Goal: Task Accomplishment & Management: Manage account settings

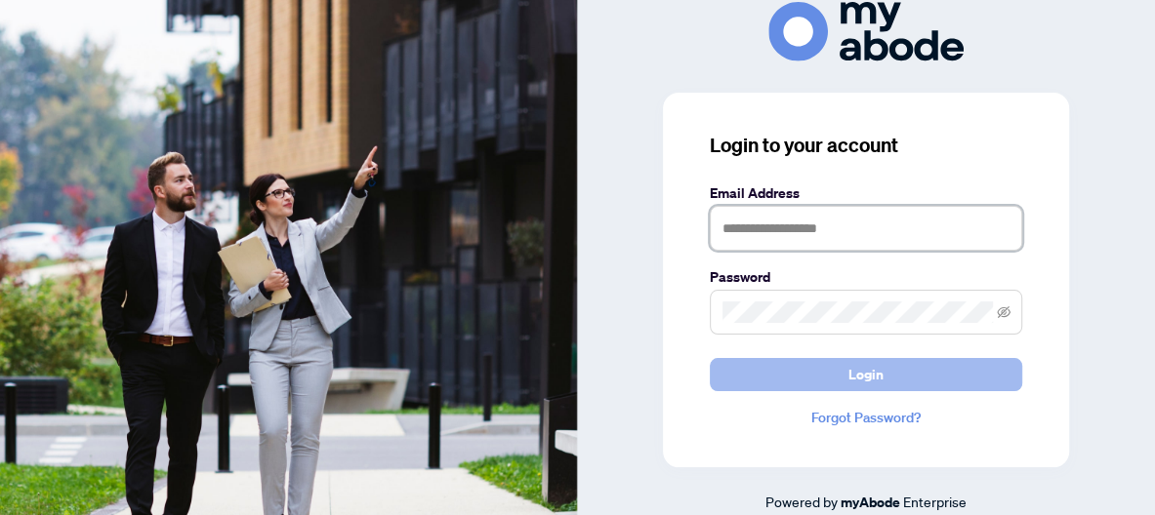
type input "**********"
click at [891, 373] on button "Login" at bounding box center [866, 374] width 312 height 33
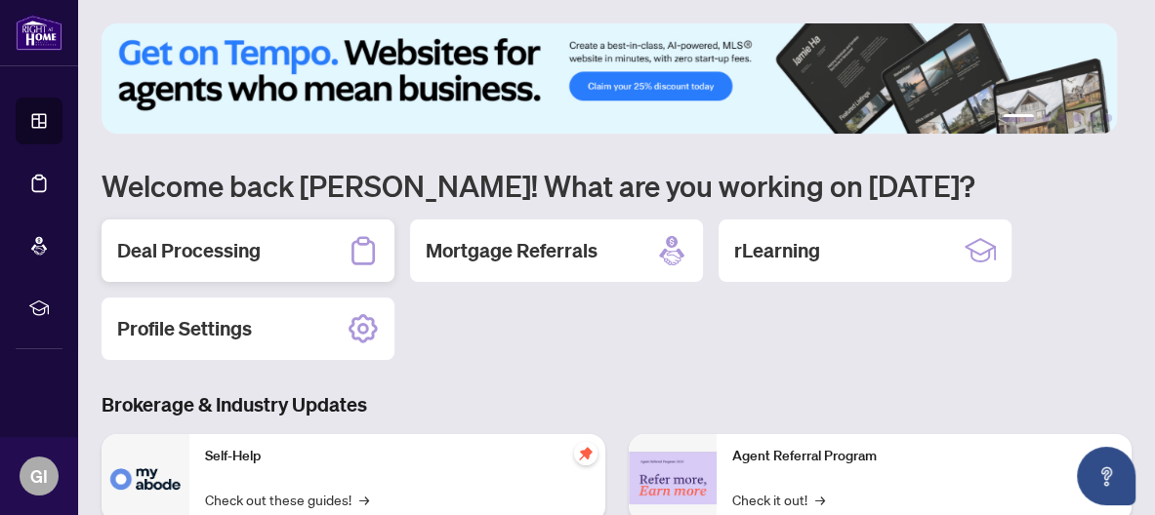
click at [198, 249] on h2 "Deal Processing" at bounding box center [188, 250] width 143 height 27
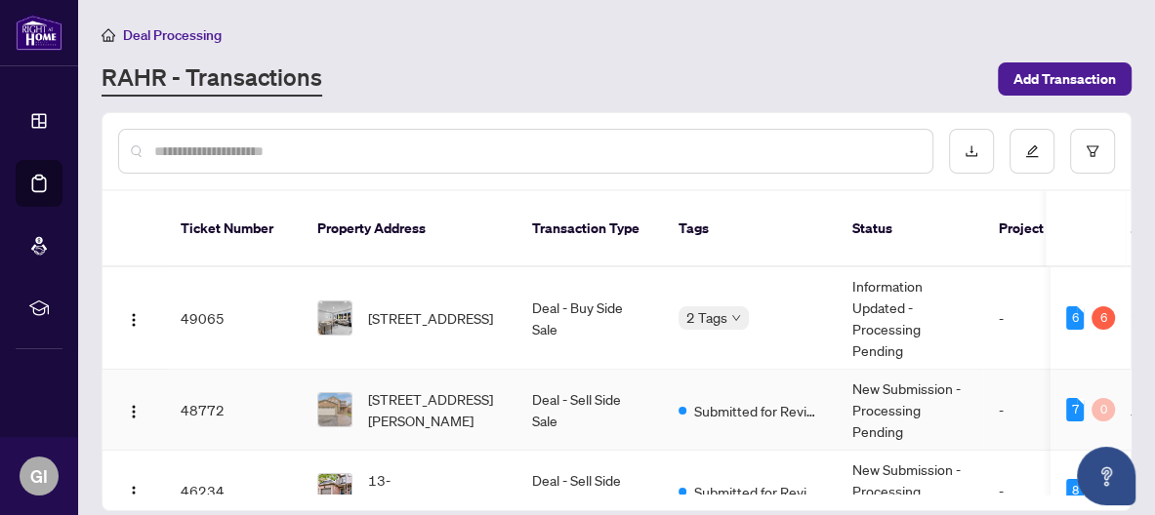
scroll to position [98, 0]
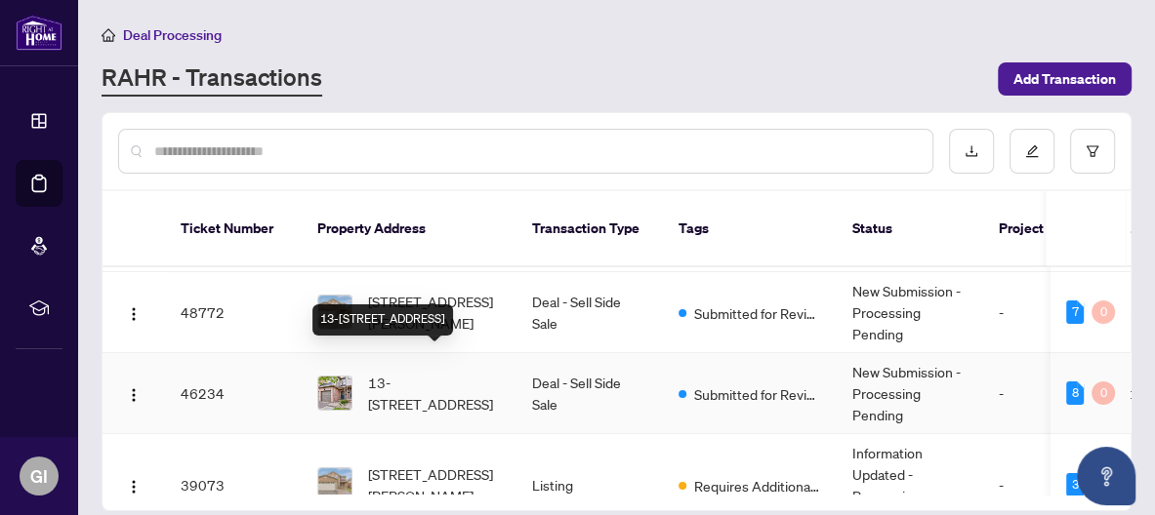
click at [409, 372] on span "13-[STREET_ADDRESS]" at bounding box center [434, 393] width 133 height 43
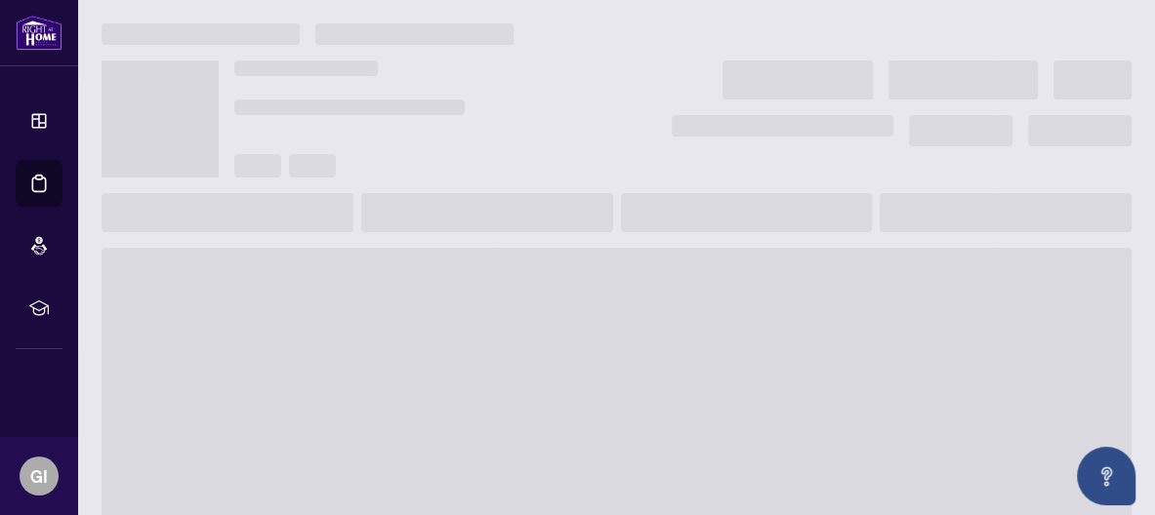
click at [409, 362] on span at bounding box center [617, 404] width 1030 height 312
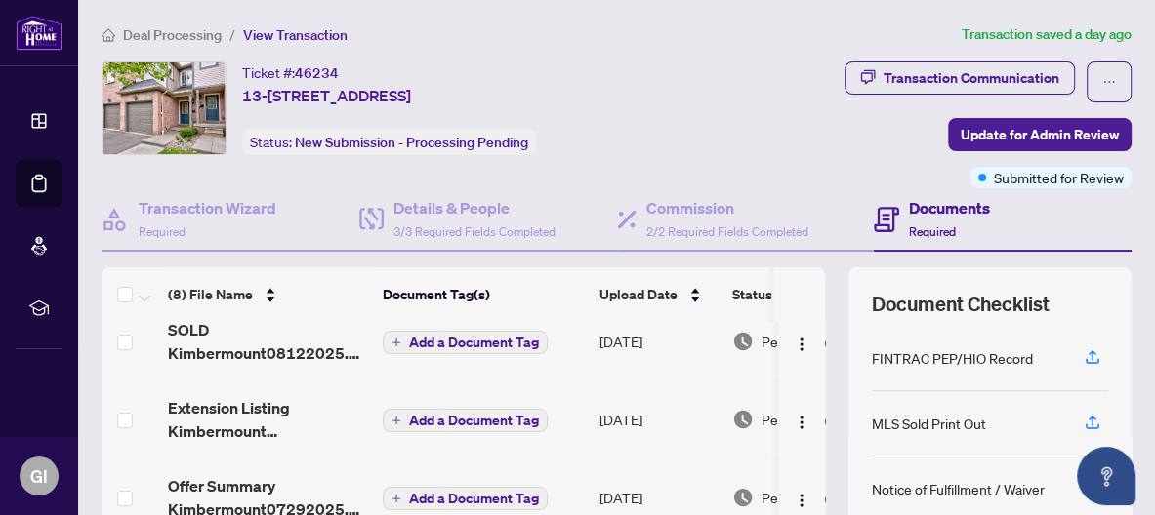
scroll to position [98, 0]
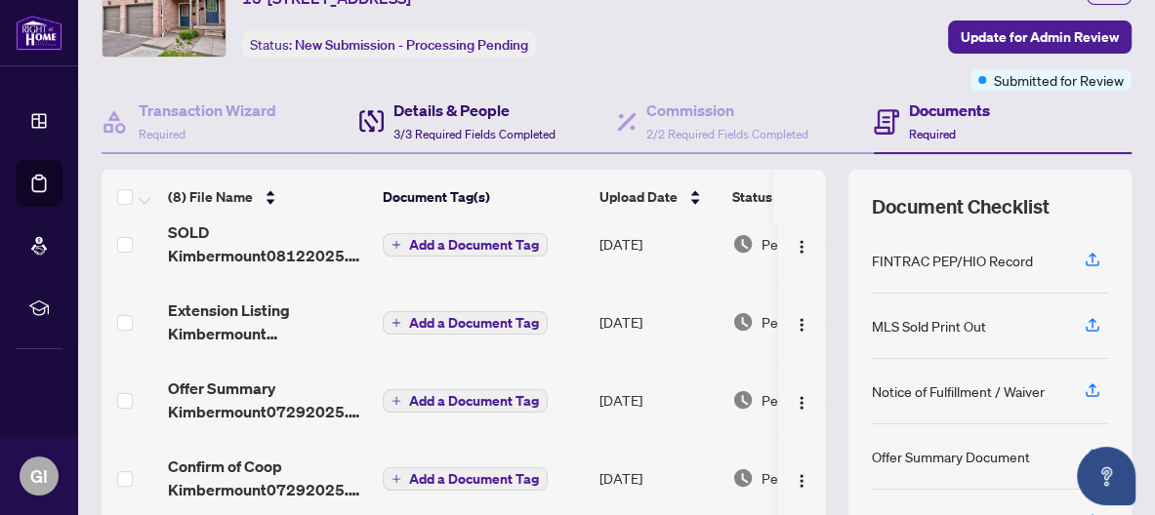
click at [427, 113] on h4 "Details & People" at bounding box center [474, 110] width 162 height 23
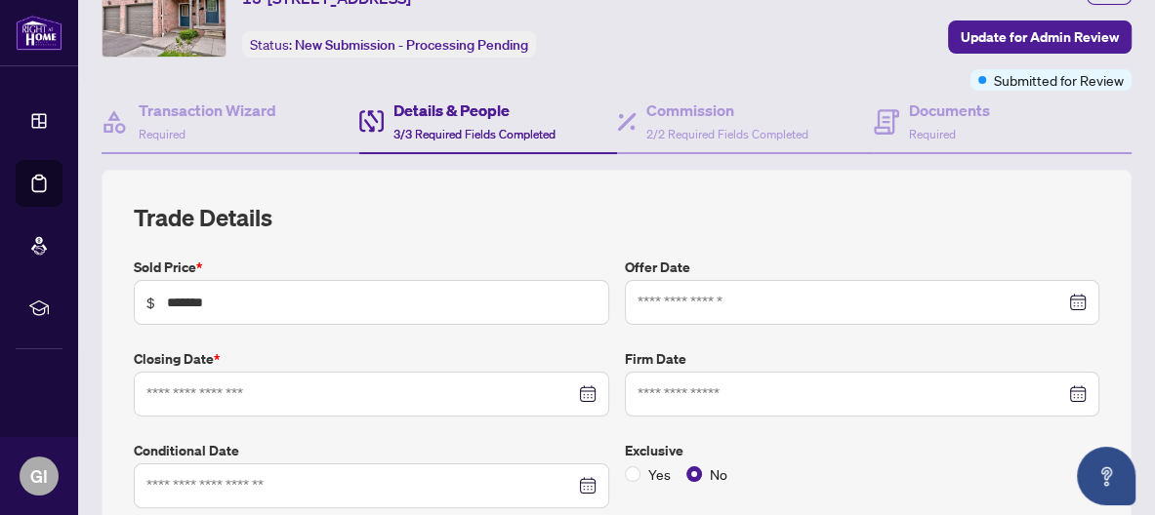
type input "**********"
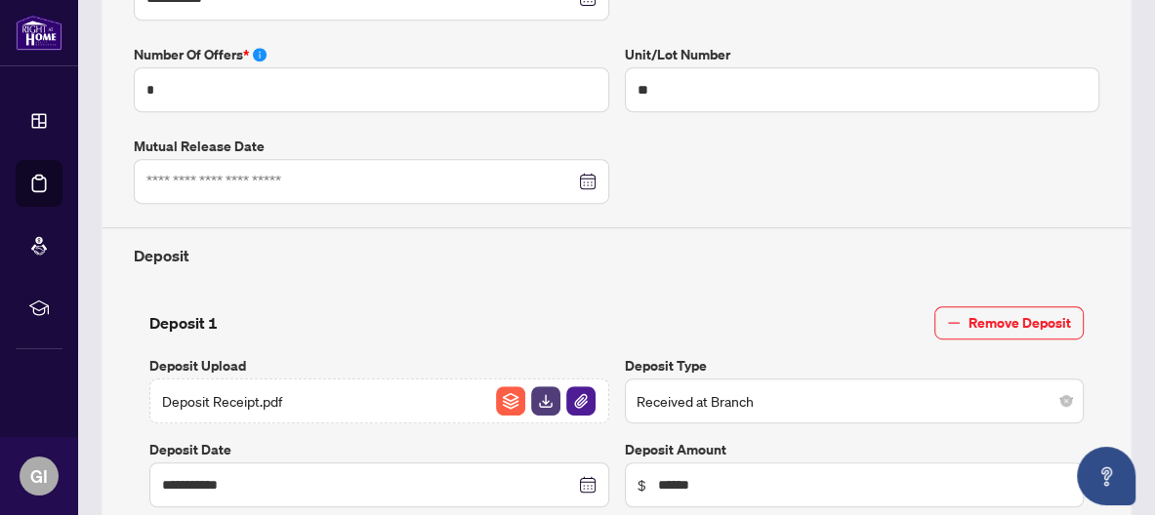
scroll to position [390, 0]
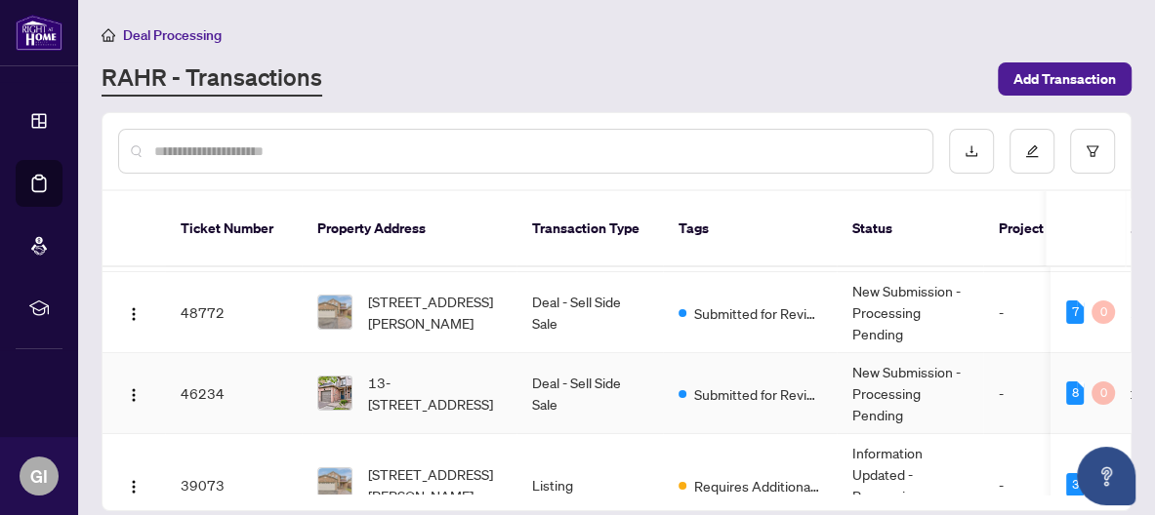
scroll to position [195, 0]
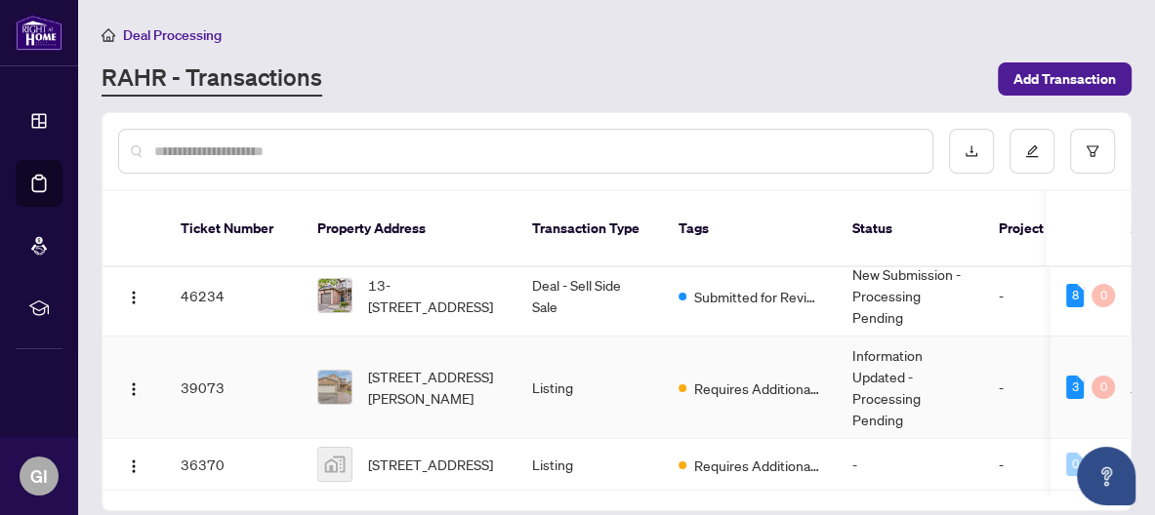
click at [556, 360] on td "Listing" at bounding box center [589, 388] width 146 height 102
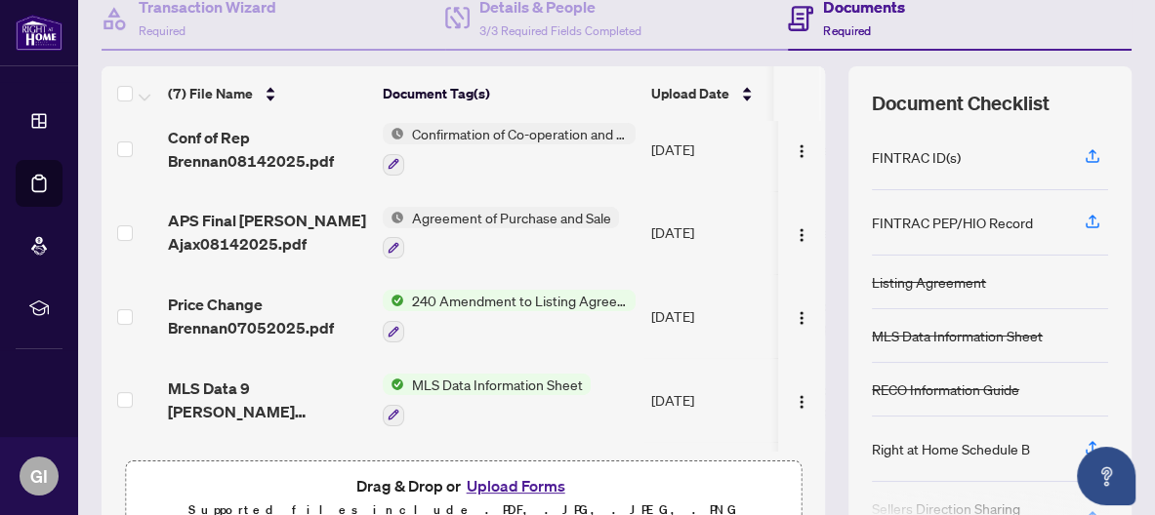
scroll to position [195, 0]
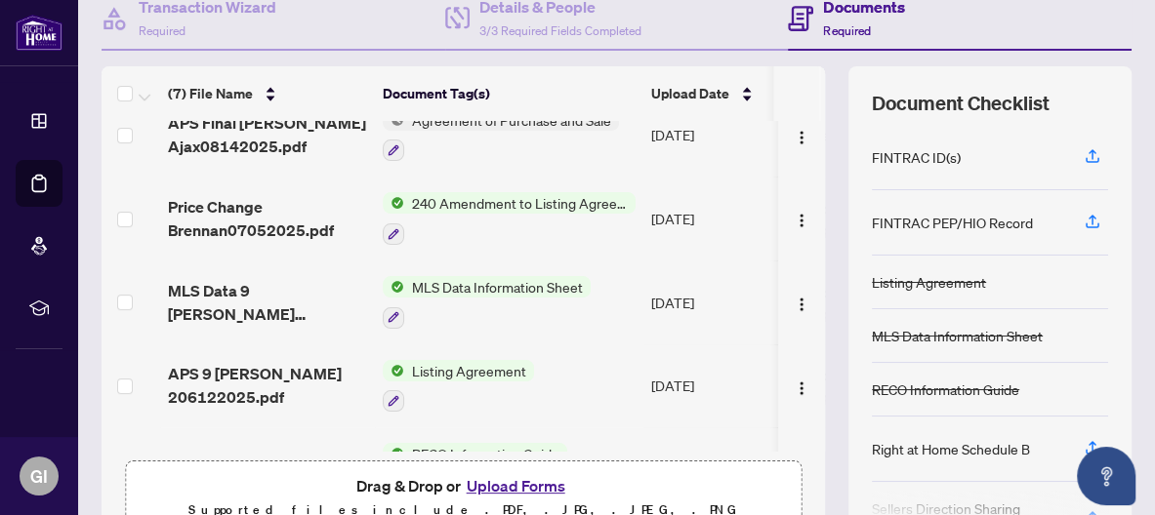
click at [559, 197] on span "240 Amendment to Listing Agreement - Authority to Offer for Sale Price Change/E…" at bounding box center [519, 202] width 231 height 21
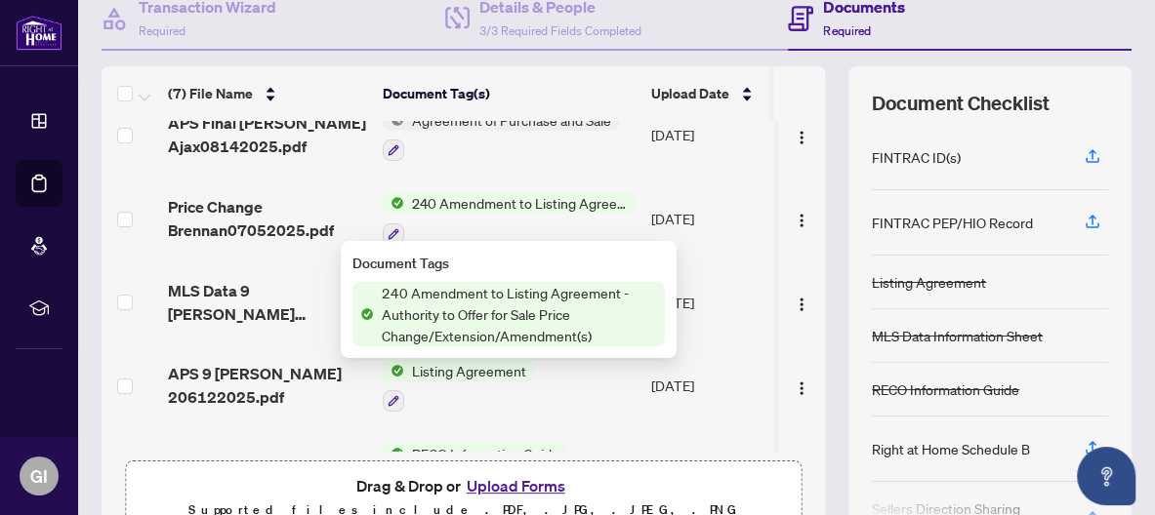
scroll to position [0, 0]
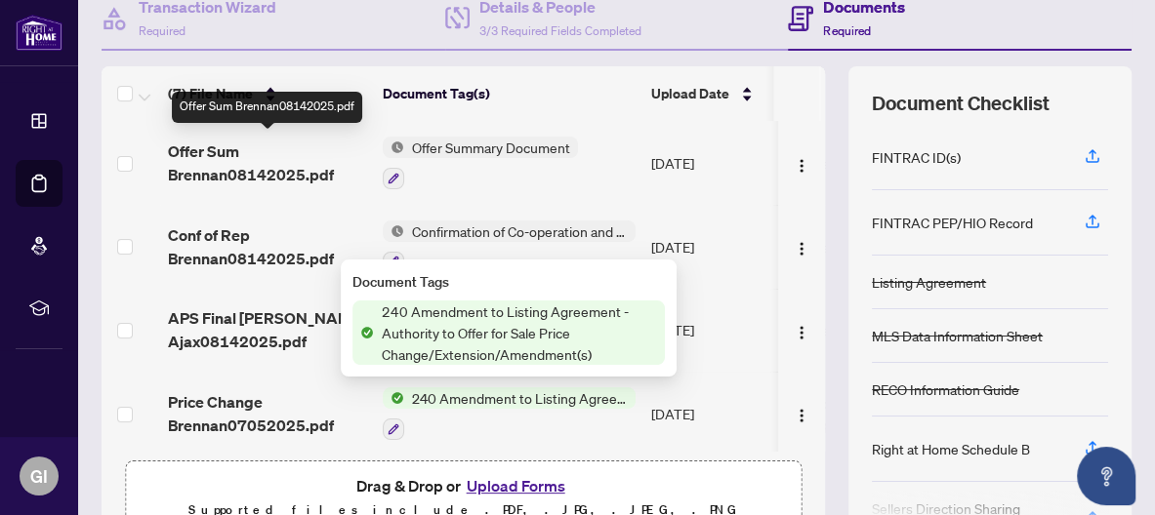
click at [298, 117] on div "Offer Sum Brennan08142025.pdf" at bounding box center [267, 107] width 190 height 31
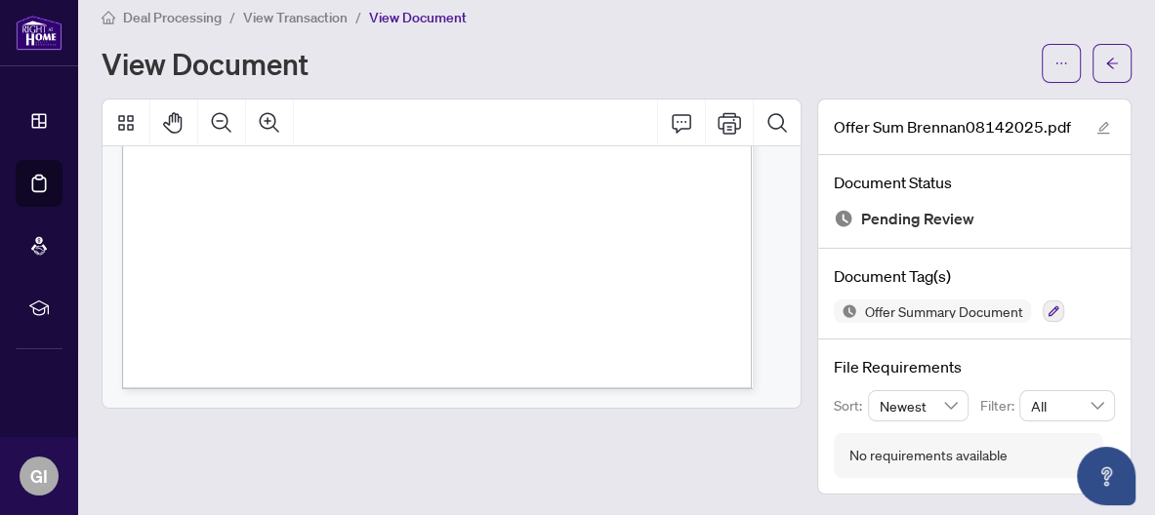
scroll to position [12, 0]
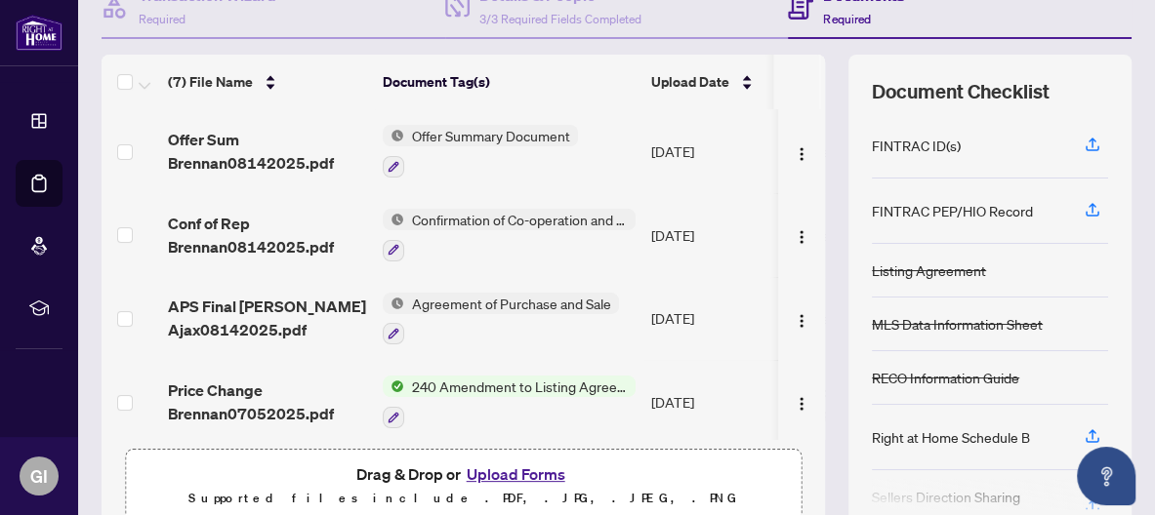
scroll to position [195, 0]
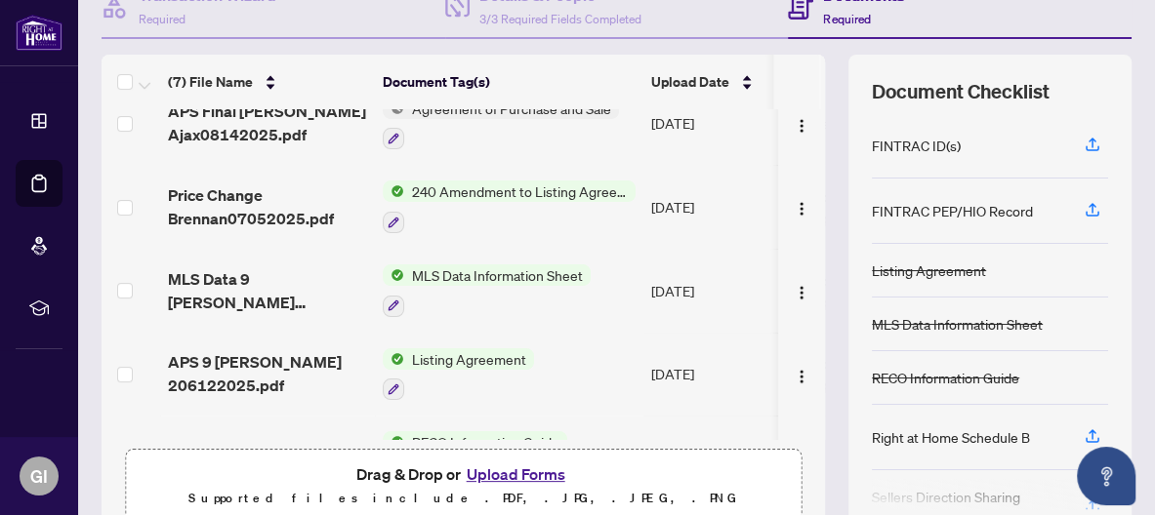
click at [512, 264] on span "MLS Data Information Sheet" at bounding box center [497, 274] width 186 height 21
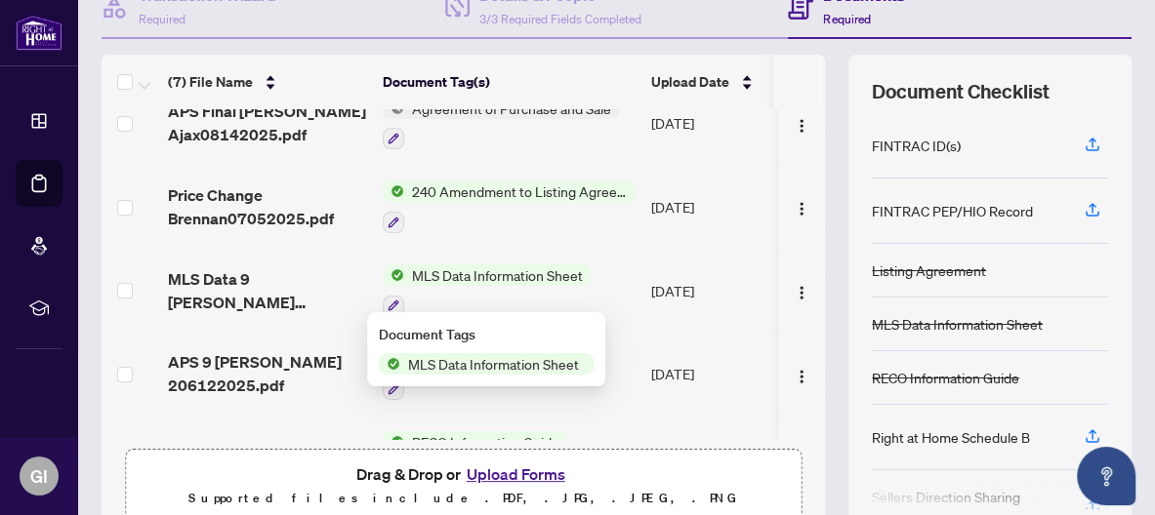
click at [515, 363] on span "MLS Data Information Sheet" at bounding box center [493, 363] width 186 height 21
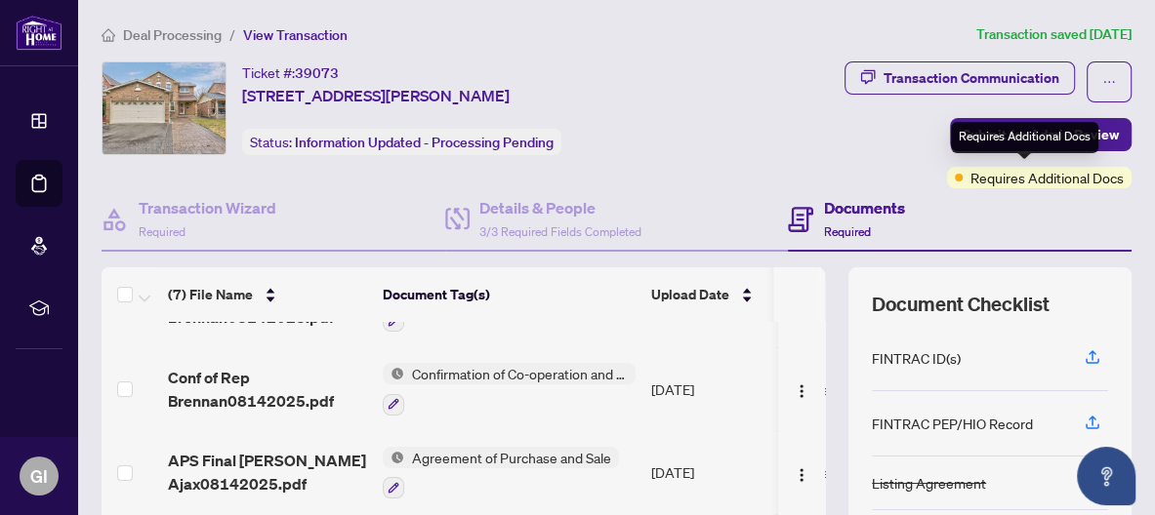
click at [953, 179] on div "Requires Additional Docs" at bounding box center [1039, 177] width 184 height 21
click at [970, 179] on span "Requires Additional Docs" at bounding box center [1046, 177] width 153 height 21
click at [983, 180] on span "Requires Additional Docs" at bounding box center [1046, 177] width 153 height 21
click at [984, 179] on span "Requires Additional Docs" at bounding box center [1046, 177] width 153 height 21
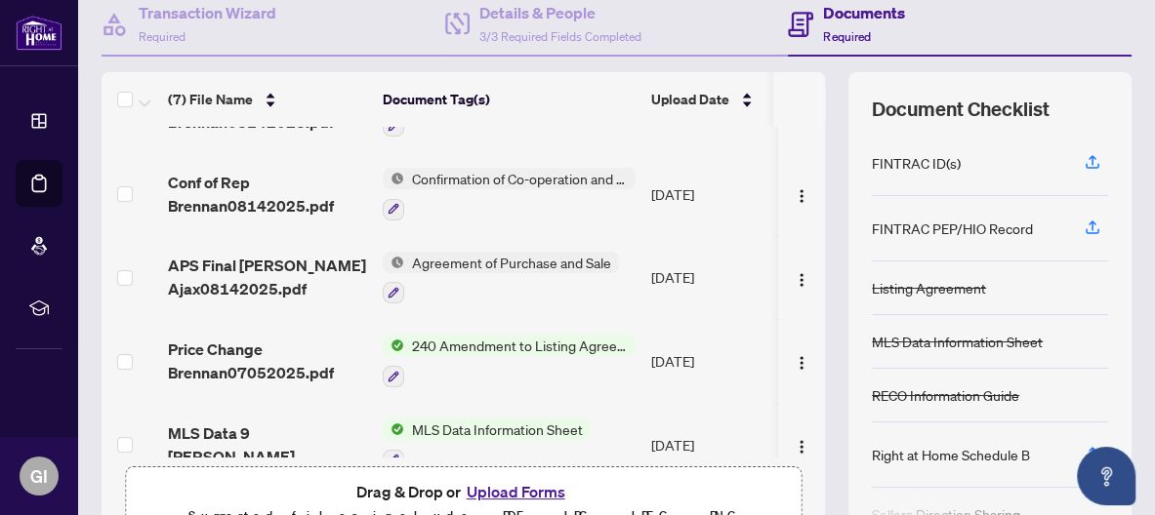
scroll to position [98, 0]
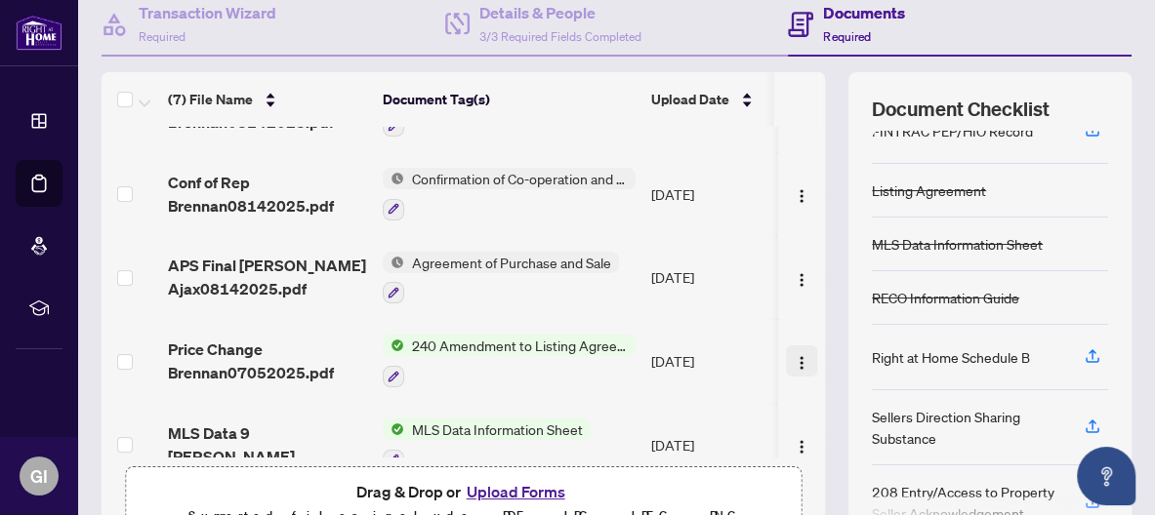
click at [793, 355] on img "button" at bounding box center [801, 363] width 16 height 16
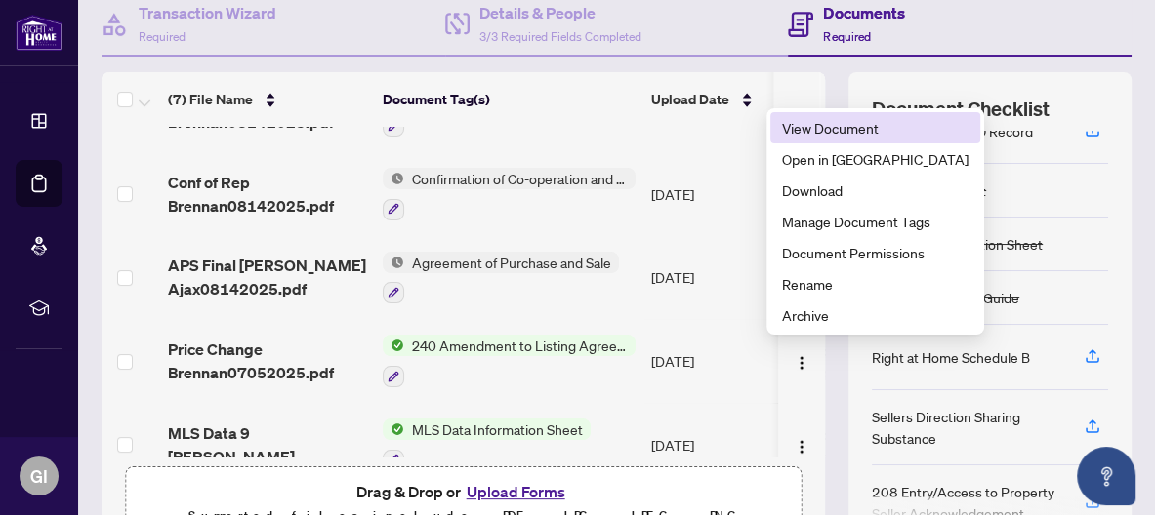
click at [835, 127] on span "View Document" at bounding box center [875, 127] width 186 height 21
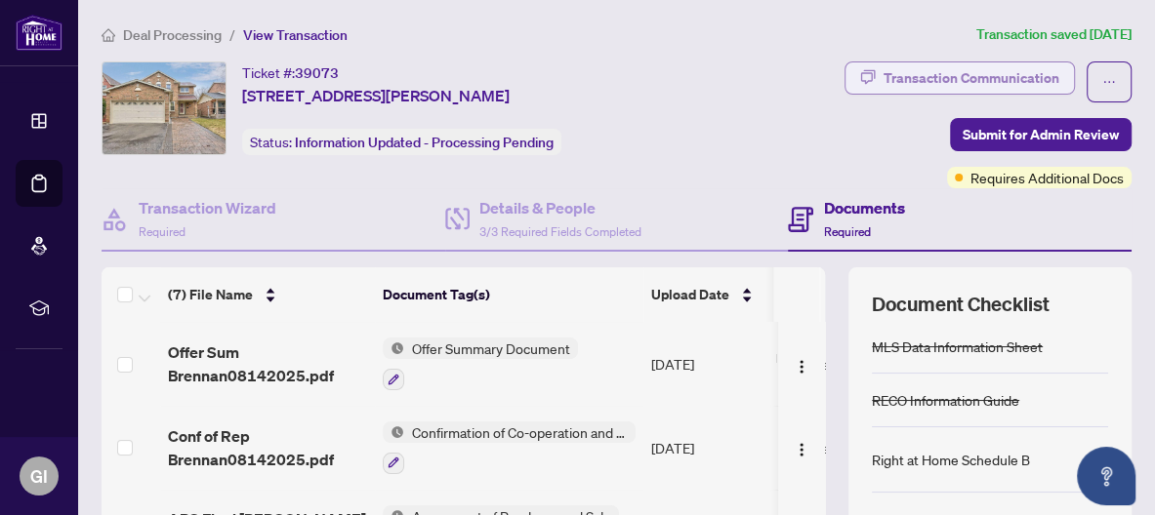
click at [985, 69] on div "Transaction Communication" at bounding box center [971, 77] width 176 height 31
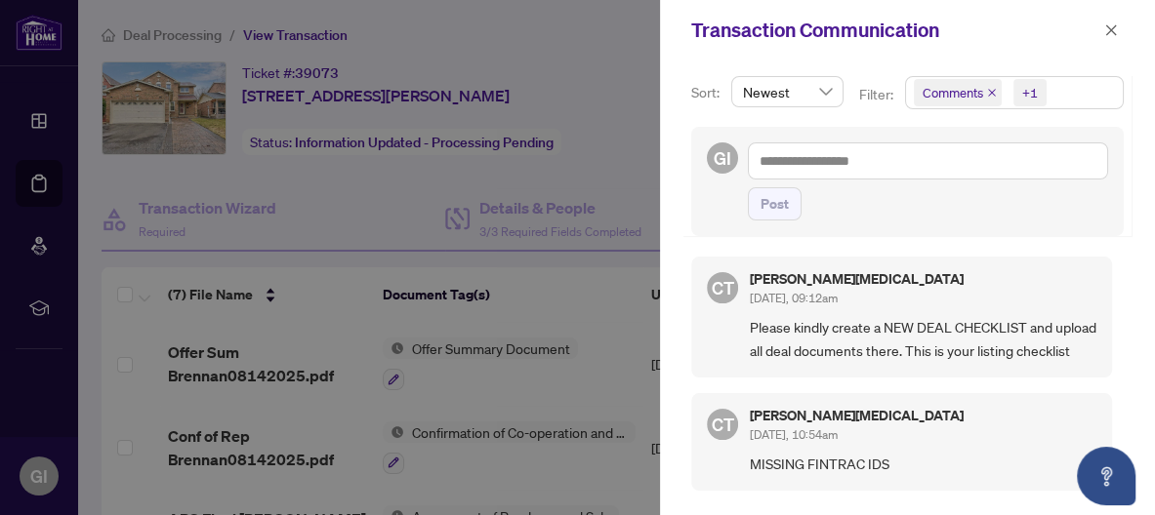
scroll to position [11, 0]
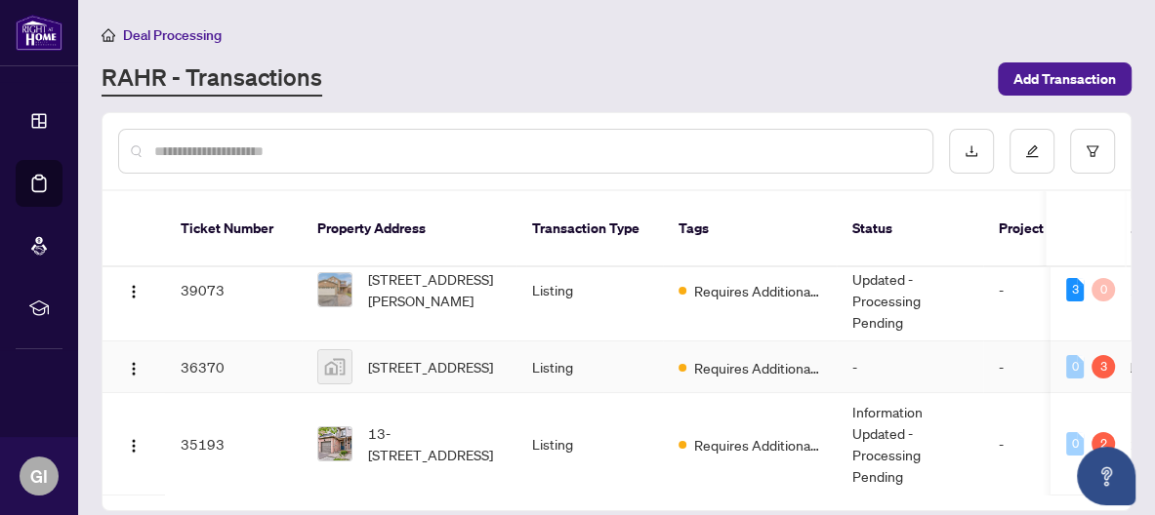
scroll to position [195, 0]
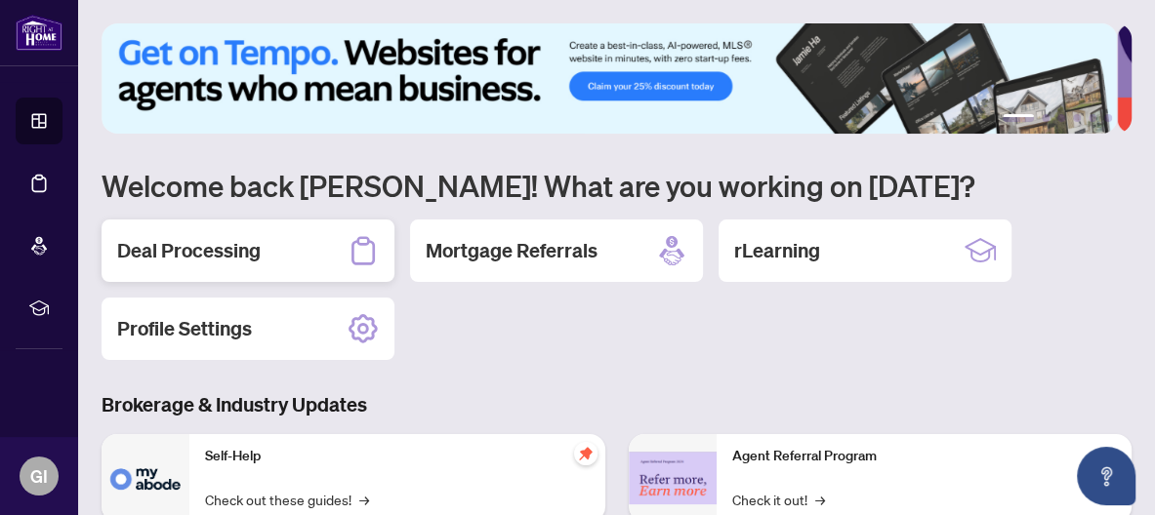
click at [288, 252] on div "Deal Processing" at bounding box center [248, 251] width 293 height 62
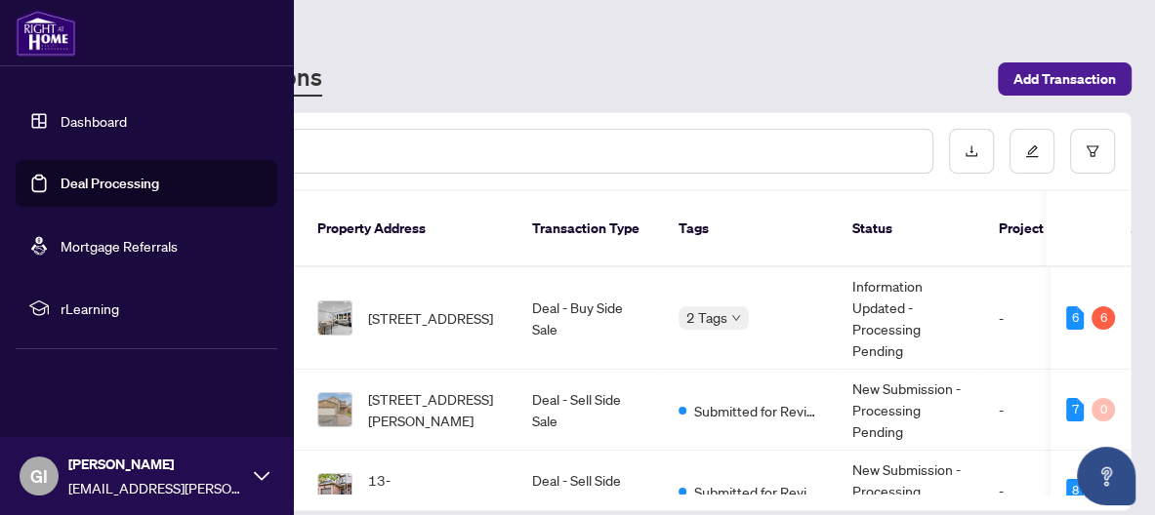
click at [74, 116] on link "Dashboard" at bounding box center [94, 121] width 66 height 18
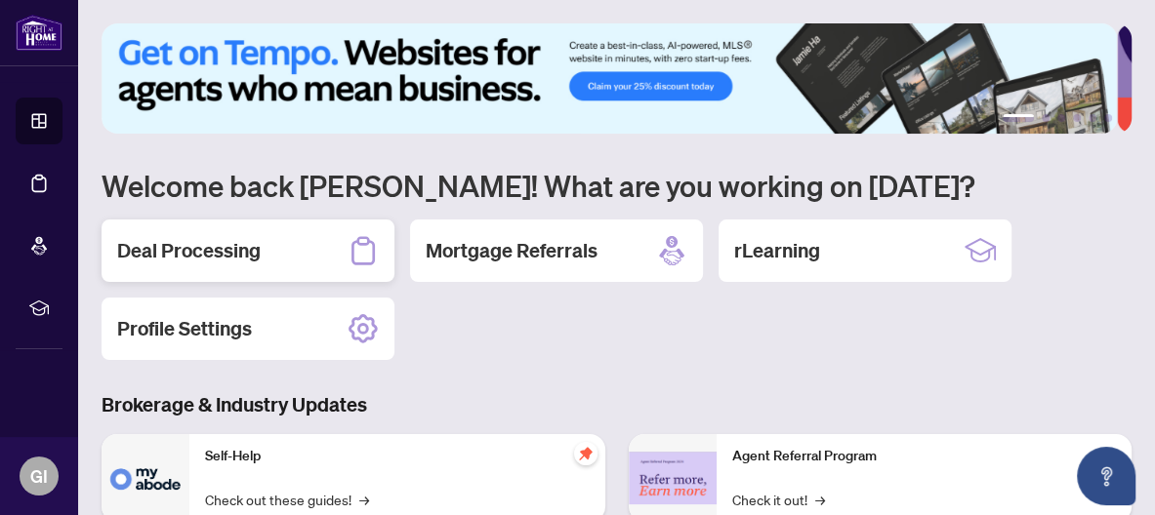
click at [252, 254] on h2 "Deal Processing" at bounding box center [188, 250] width 143 height 27
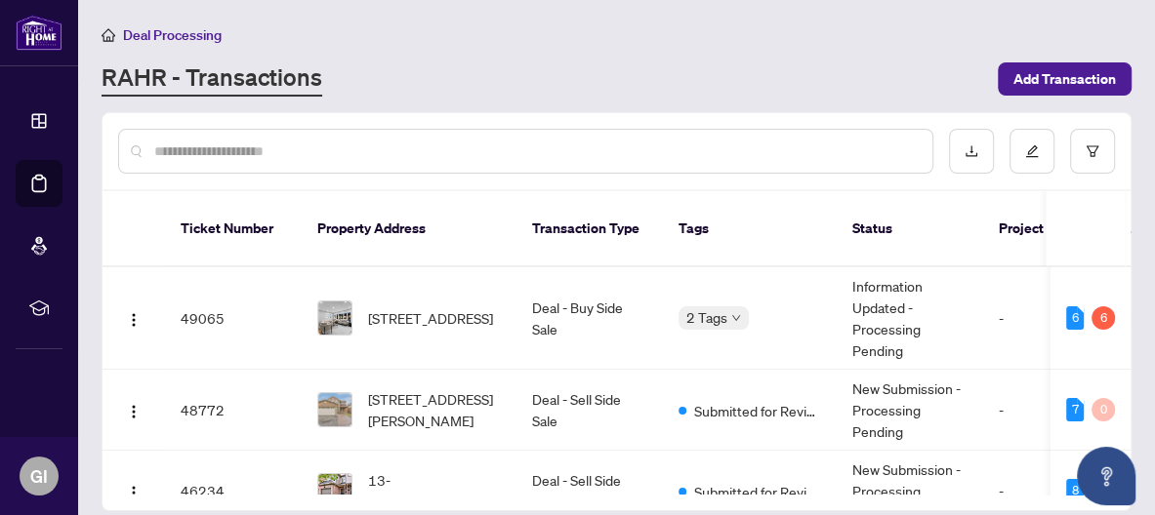
click at [159, 145] on input "text" at bounding box center [535, 151] width 762 height 21
click at [212, 146] on input "text" at bounding box center [535, 151] width 762 height 21
click at [459, 184] on div at bounding box center [616, 151] width 1028 height 76
drag, startPoint x: 454, startPoint y: 184, endPoint x: 390, endPoint y: 176, distance: 64.0
click at [445, 184] on div at bounding box center [616, 151] width 1028 height 76
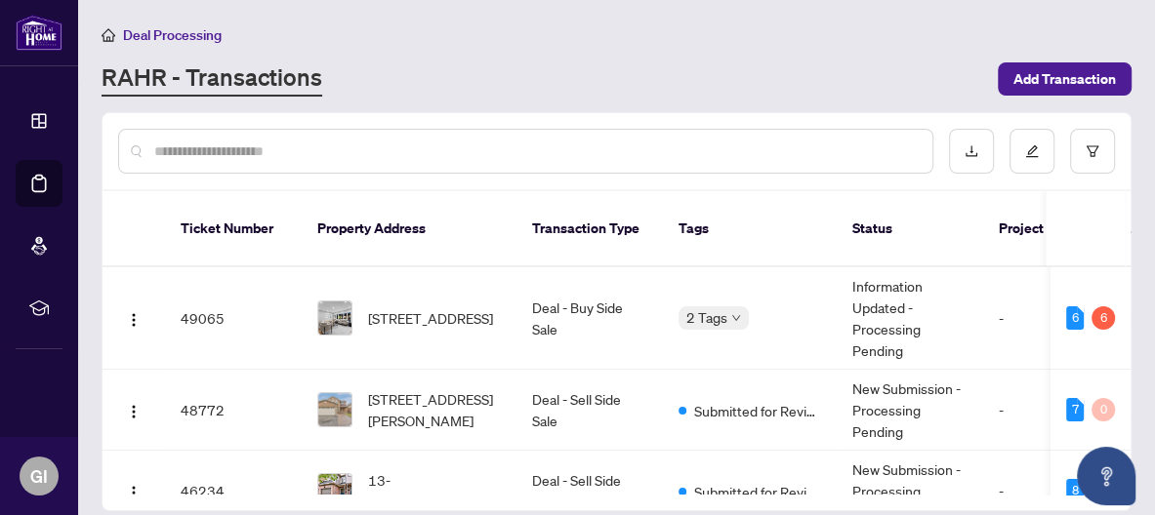
click at [238, 149] on input "text" at bounding box center [535, 151] width 762 height 21
click at [167, 143] on input "text" at bounding box center [535, 151] width 762 height 21
click at [163, 154] on input "text" at bounding box center [535, 151] width 762 height 21
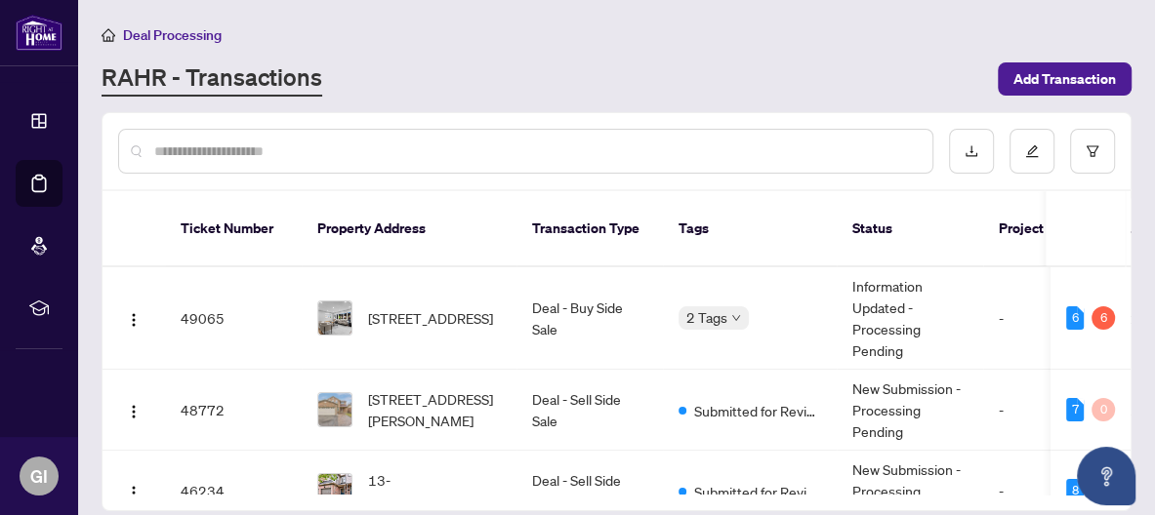
click at [163, 153] on input "text" at bounding box center [535, 151] width 762 height 21
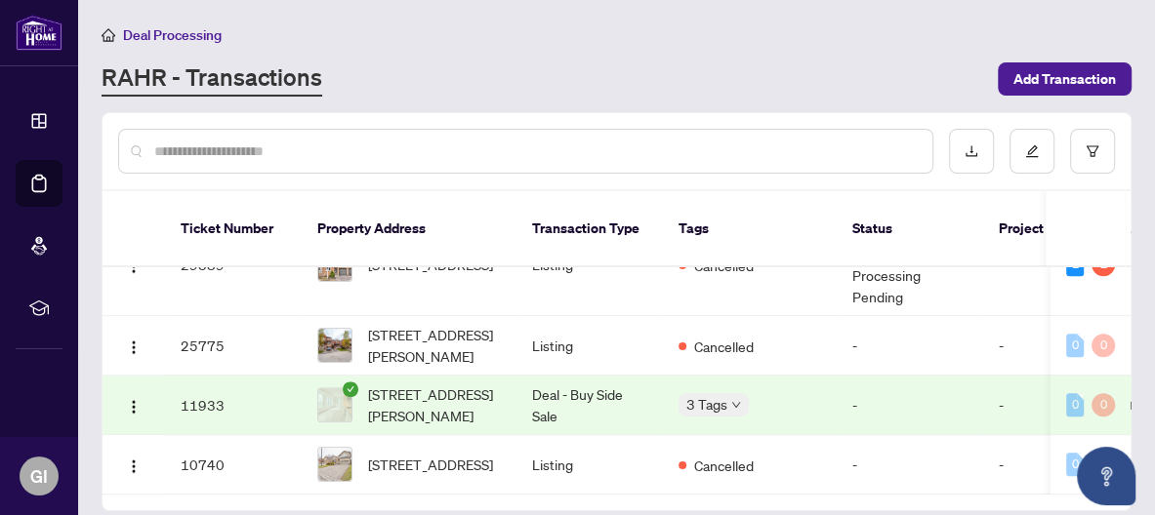
scroll to position [117, 0]
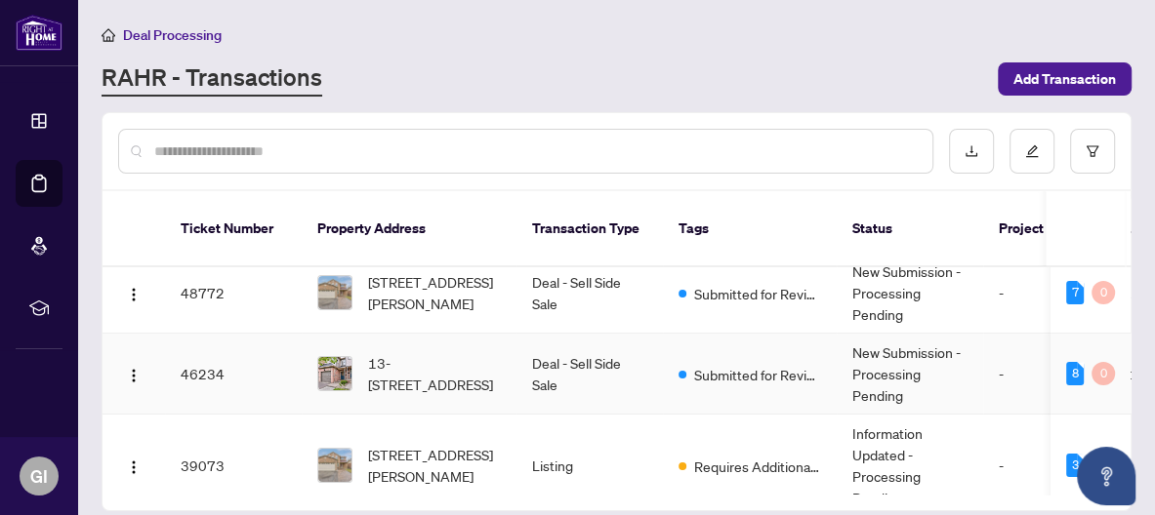
click at [552, 346] on td "Deal - Sell Side Sale" at bounding box center [589, 374] width 146 height 81
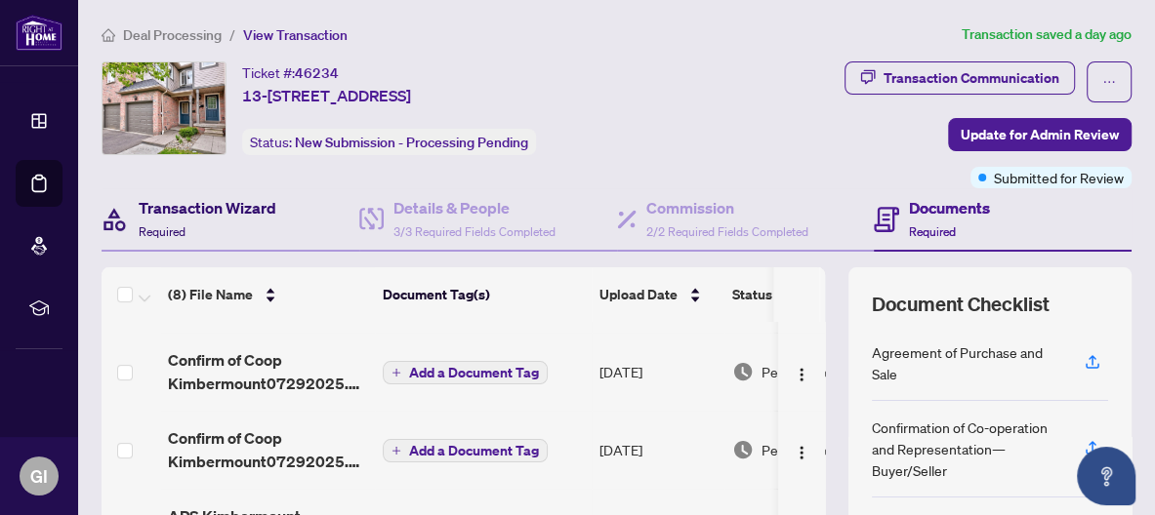
click at [213, 208] on h4 "Transaction Wizard" at bounding box center [208, 207] width 138 height 23
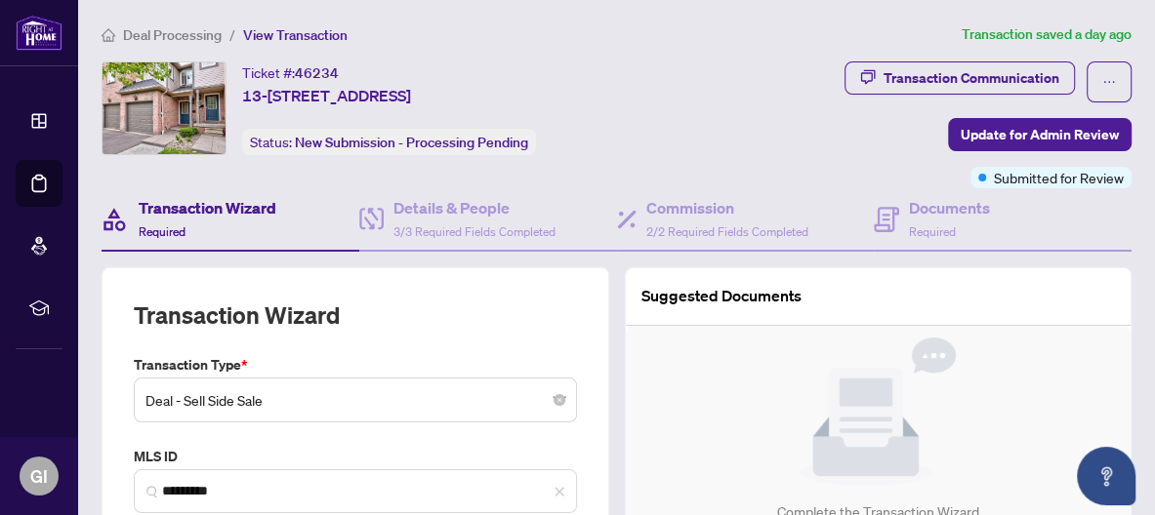
type input "**********"
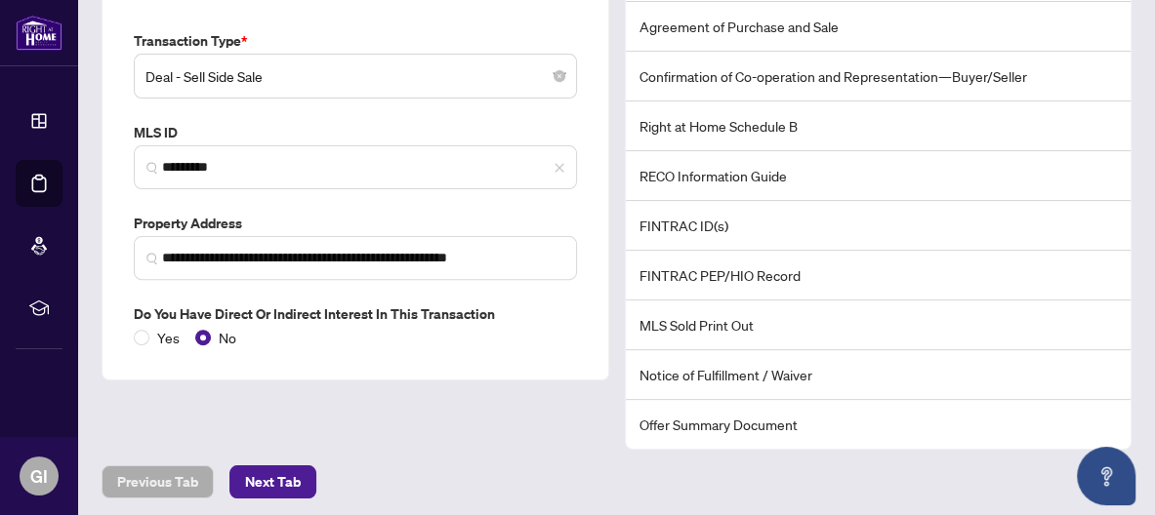
scroll to position [226, 0]
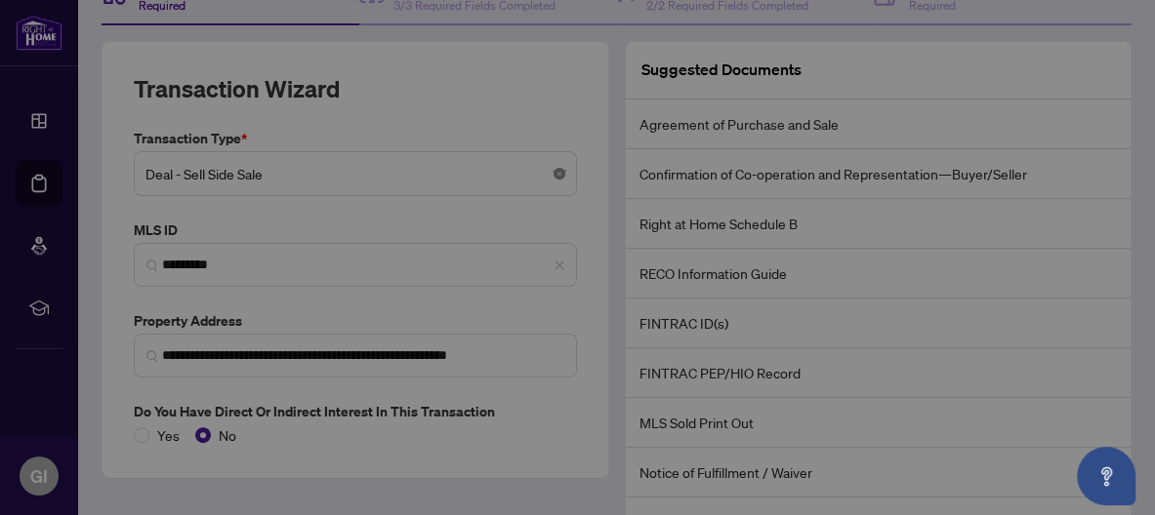
click at [549, 168] on body "**********" at bounding box center [577, 257] width 1155 height 515
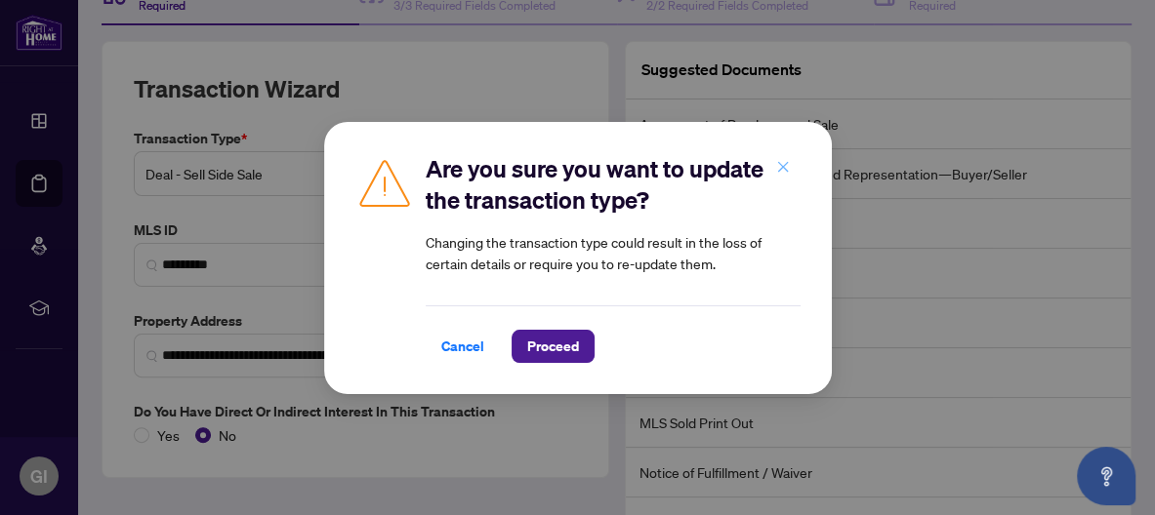
click at [782, 165] on icon "close" at bounding box center [783, 167] width 14 height 14
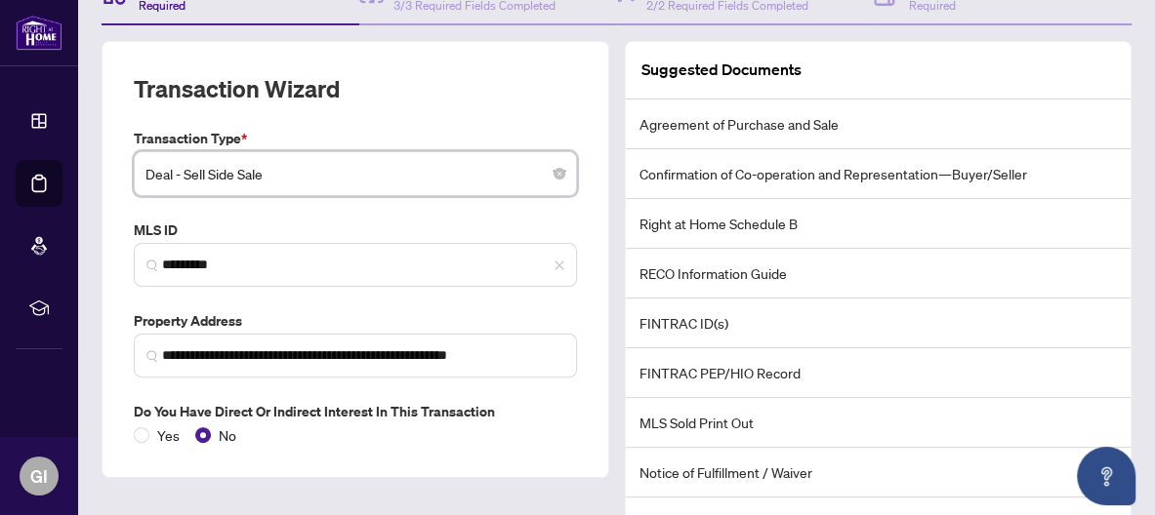
scroll to position [324, 0]
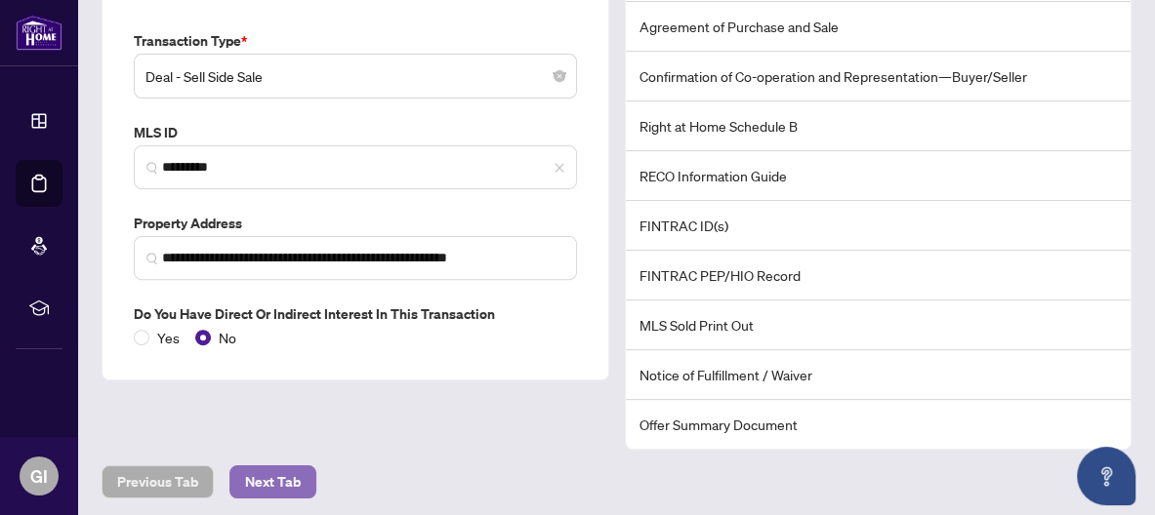
click at [271, 467] on span "Next Tab" at bounding box center [273, 482] width 56 height 31
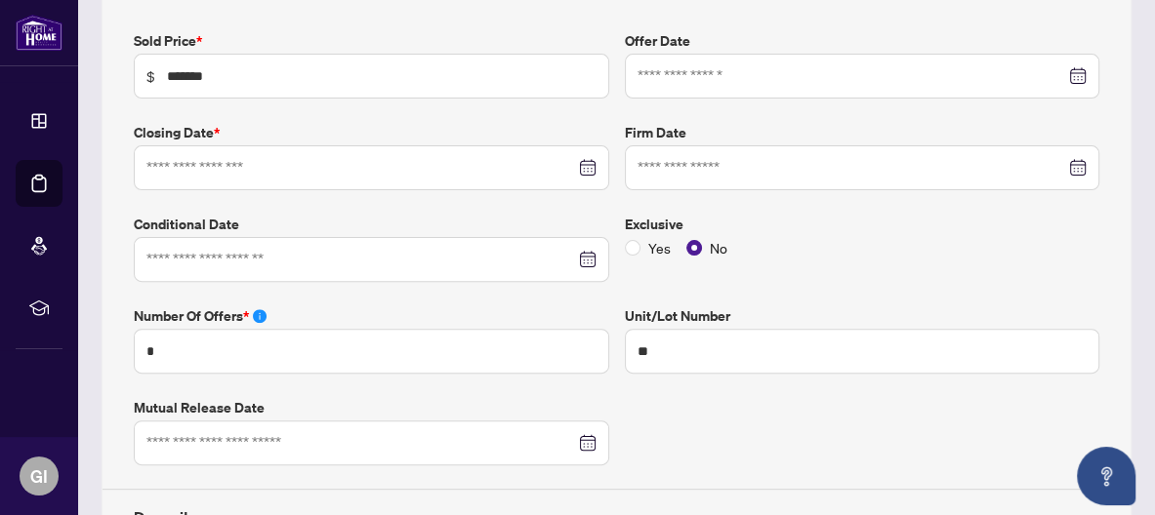
type input "**********"
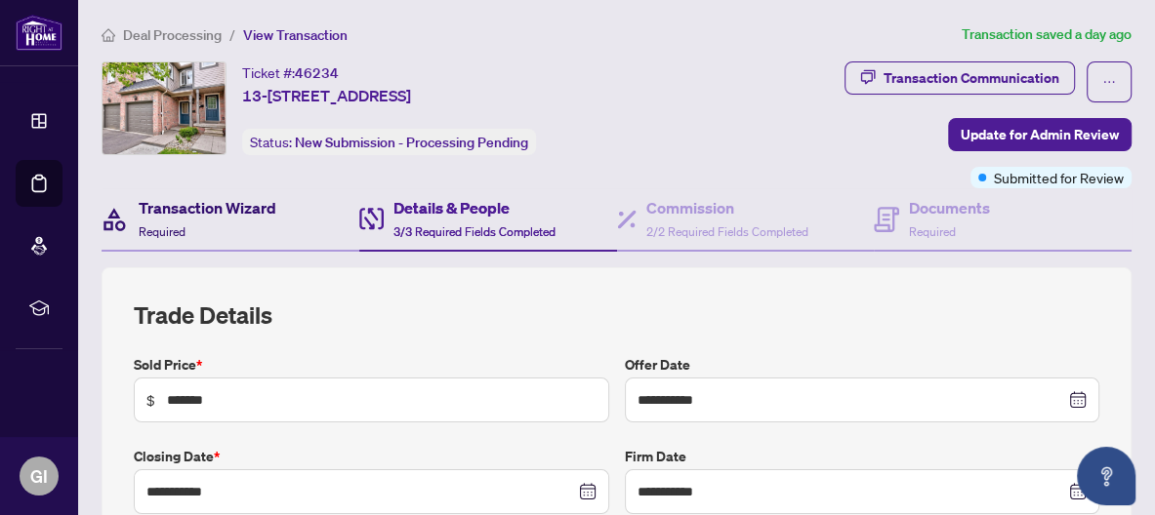
click at [200, 214] on h4 "Transaction Wizard" at bounding box center [208, 207] width 138 height 23
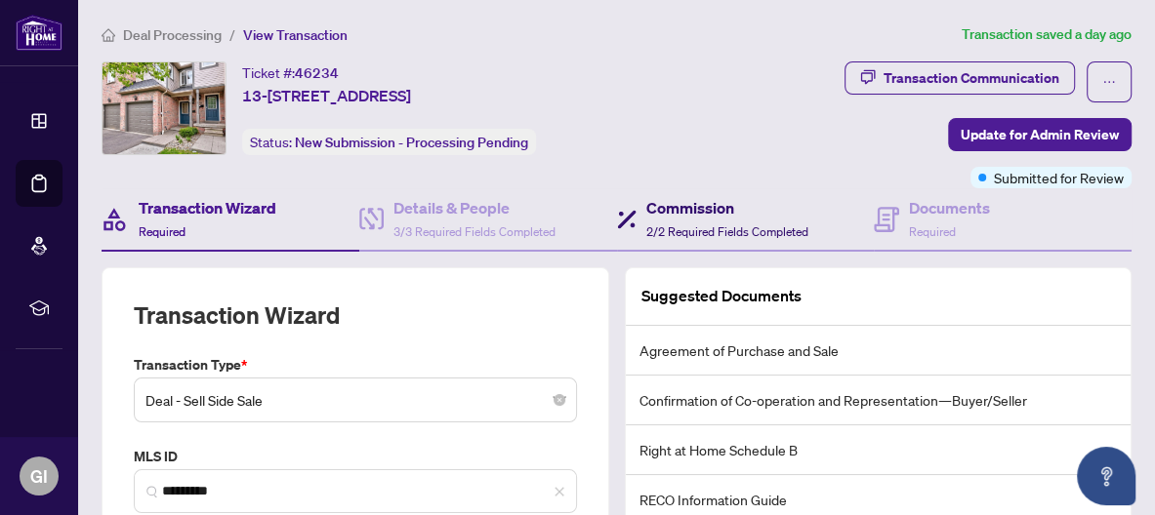
click at [671, 202] on h4 "Commission" at bounding box center [727, 207] width 162 height 23
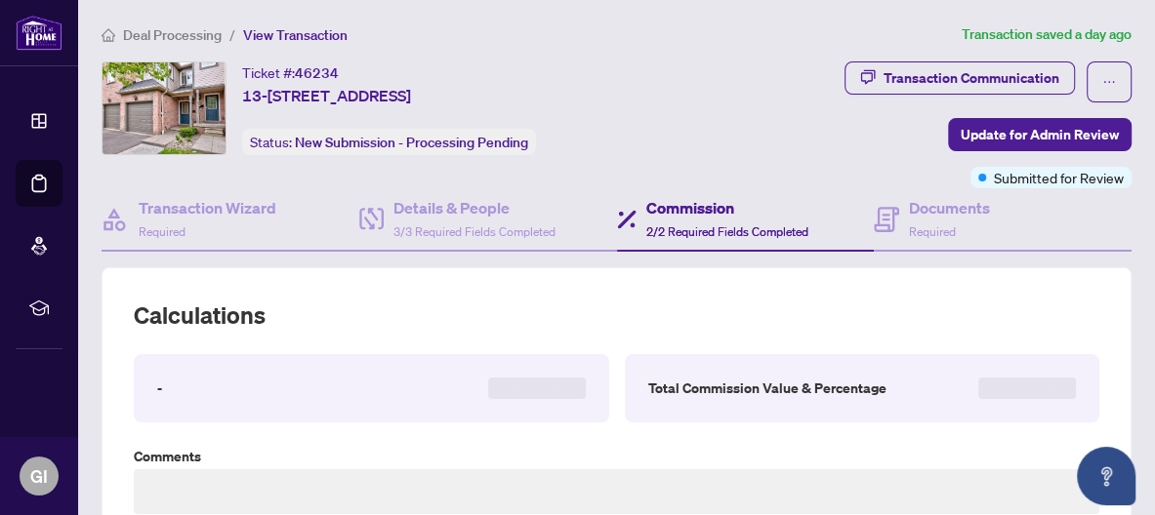
type textarea "**********"
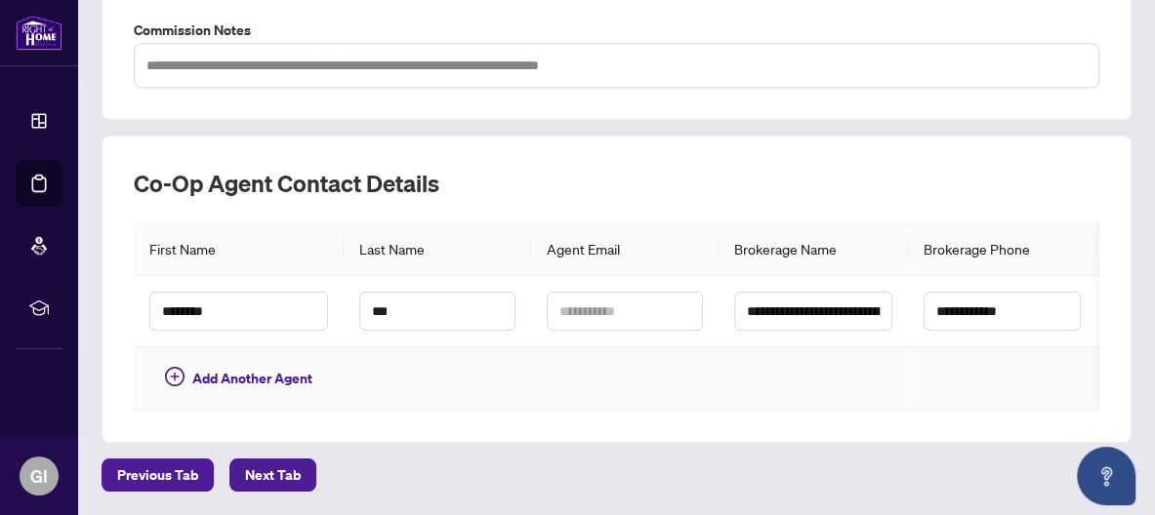
scroll to position [795, 0]
click at [286, 473] on span "Next Tab" at bounding box center [273, 475] width 56 height 31
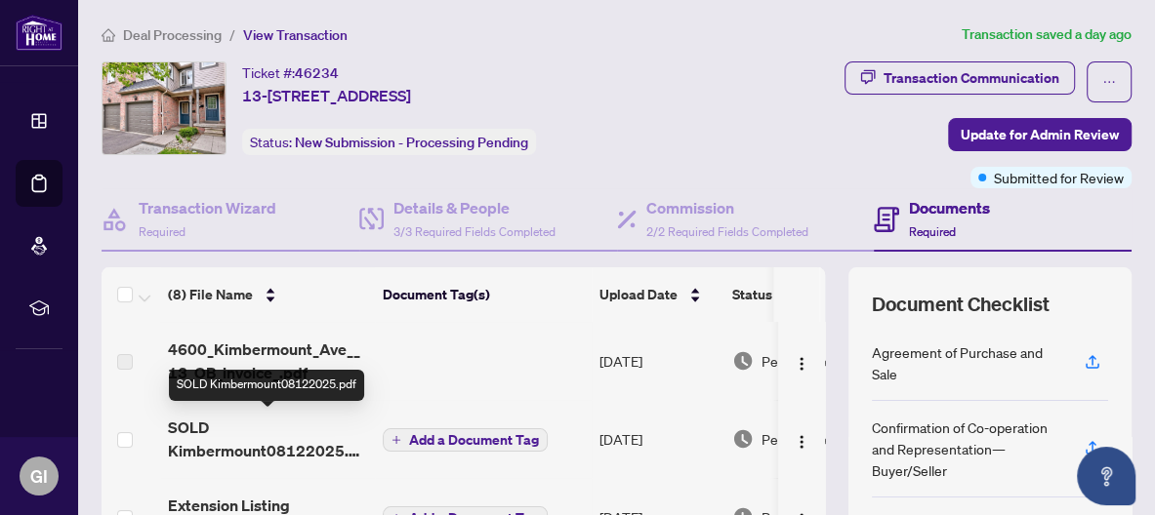
click at [202, 437] on span "SOLD Kimbermount08122025.pdf" at bounding box center [267, 439] width 199 height 47
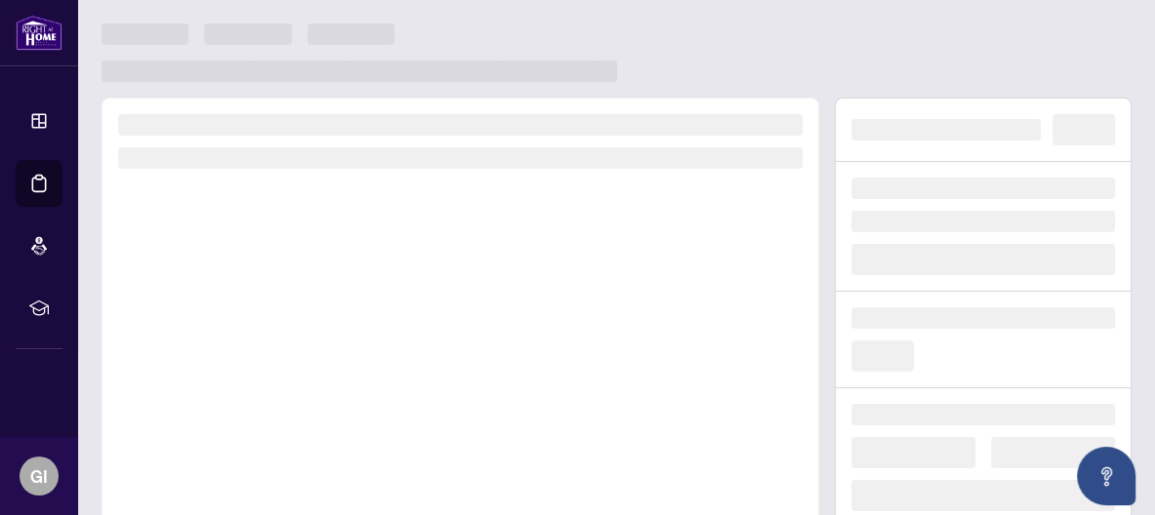
click at [201, 437] on div at bounding box center [460, 370] width 717 height 544
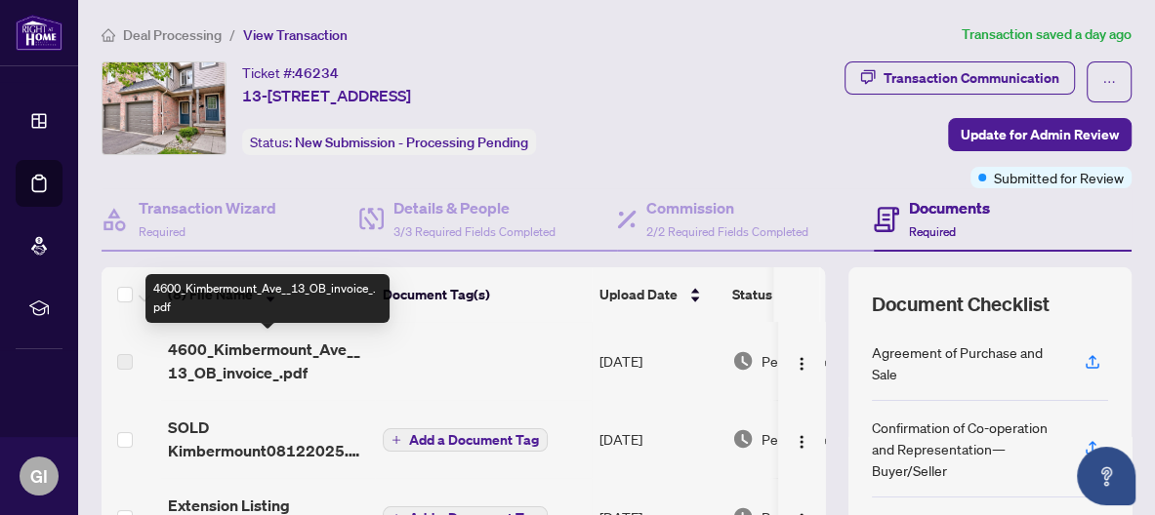
click at [263, 349] on span "4600_Kimbermount_Ave__13_OB_invoice_.pdf" at bounding box center [267, 361] width 199 height 47
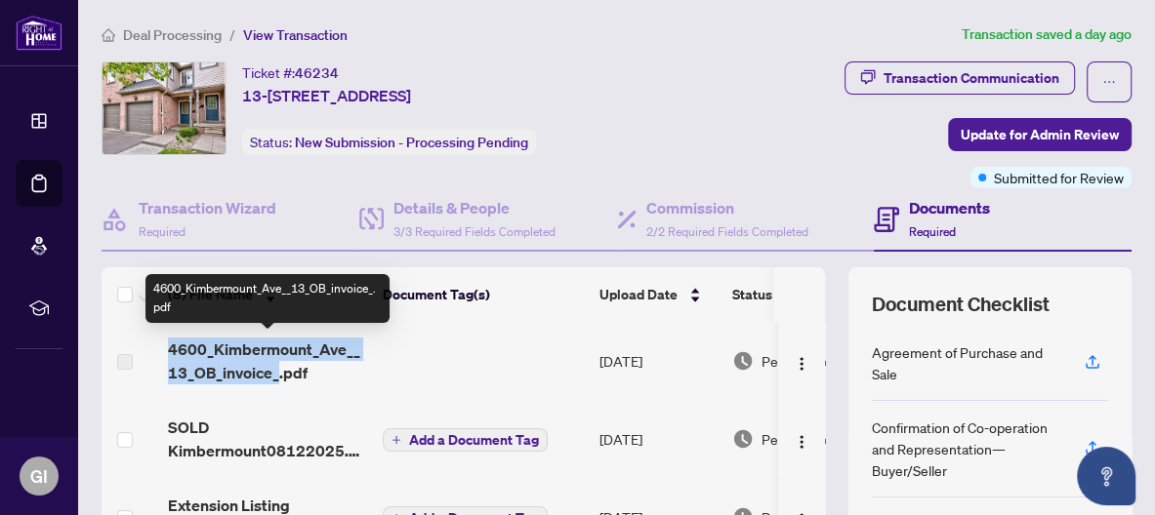
click at [263, 349] on span "4600_Kimbermount_Ave__13_OB_invoice_.pdf" at bounding box center [267, 361] width 199 height 47
click at [229, 367] on span "4600_Kimbermount_Ave__13_OB_invoice_.pdf" at bounding box center [267, 361] width 199 height 47
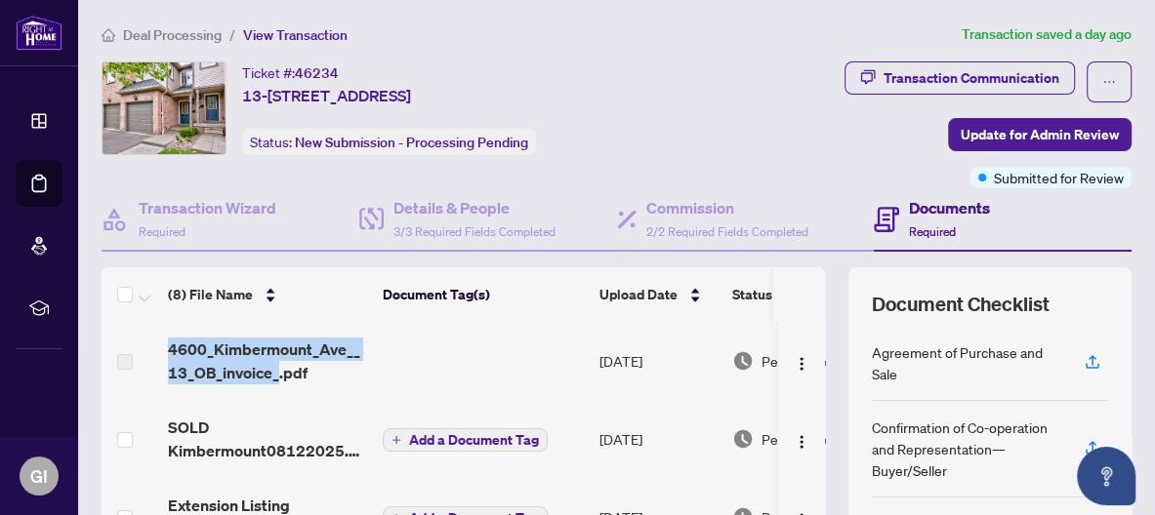
click at [417, 402] on td "Add a Document Tag" at bounding box center [483, 439] width 217 height 78
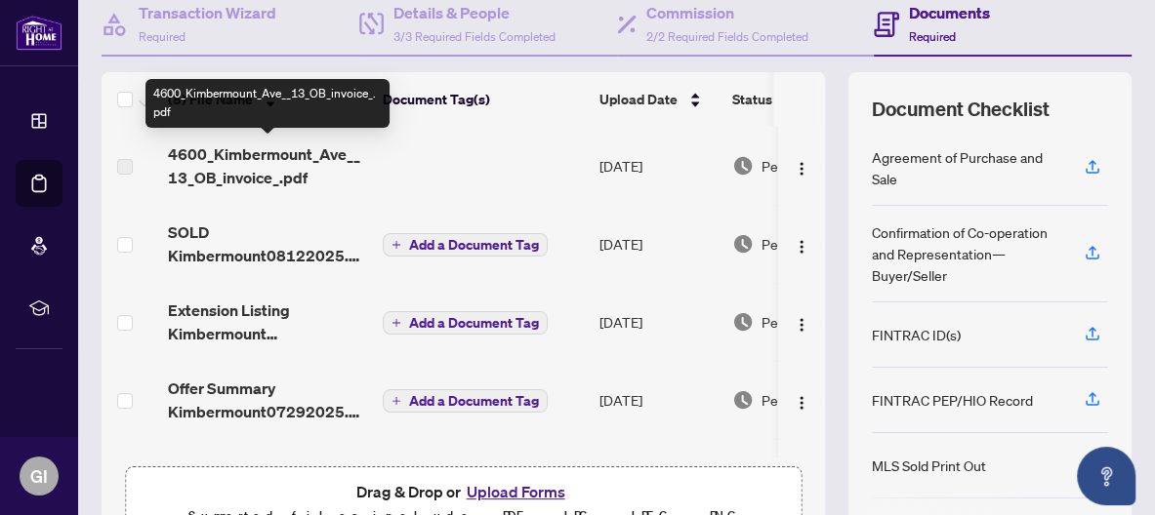
click at [242, 173] on span "4600_Kimbermount_Ave__13_OB_invoice_.pdf" at bounding box center [267, 165] width 199 height 47
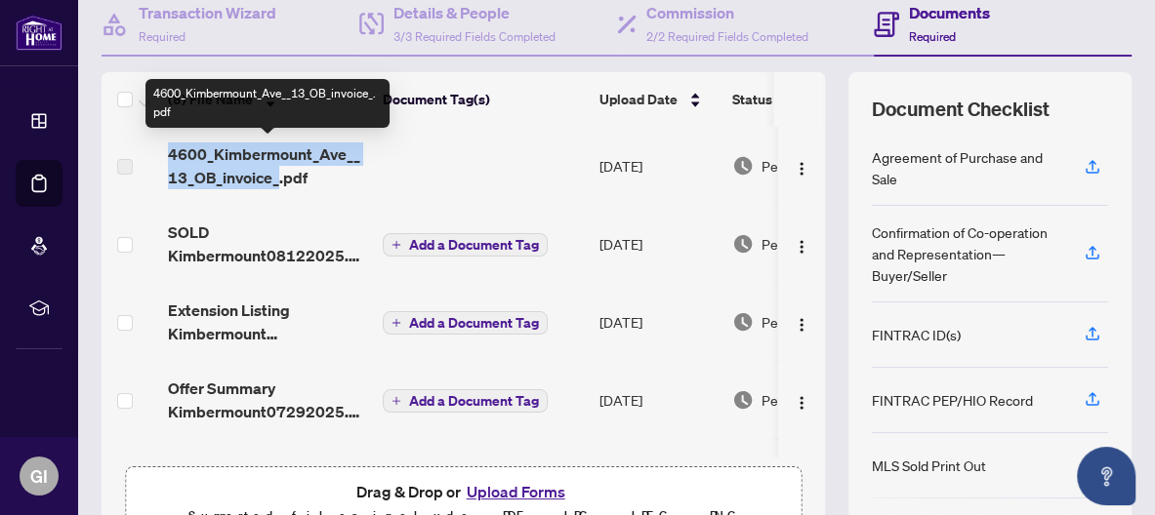
click at [242, 173] on span "4600_Kimbermount_Ave__13_OB_invoice_.pdf" at bounding box center [267, 165] width 199 height 47
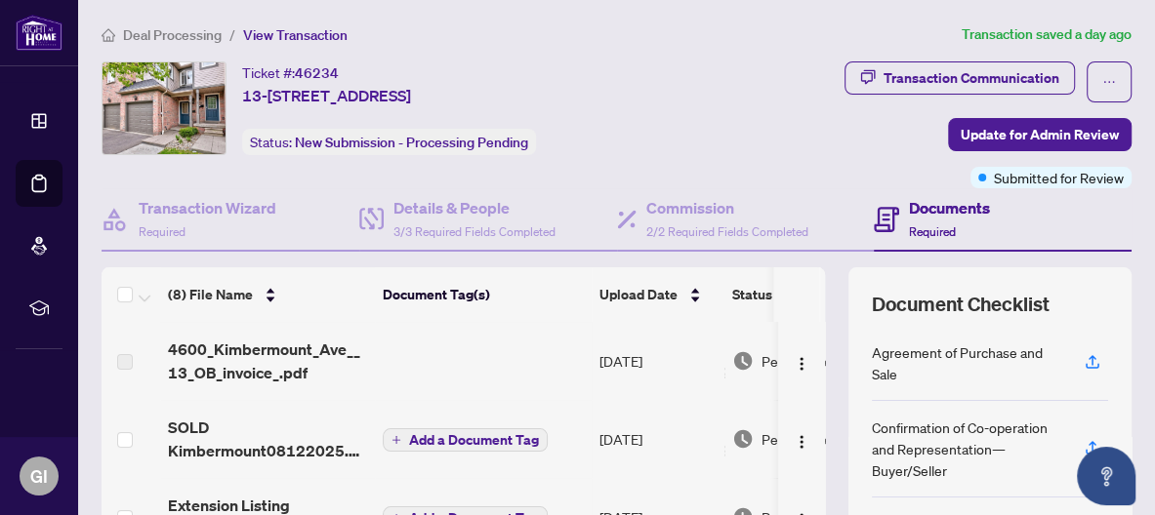
click at [146, 277] on th at bounding box center [131, 294] width 59 height 55
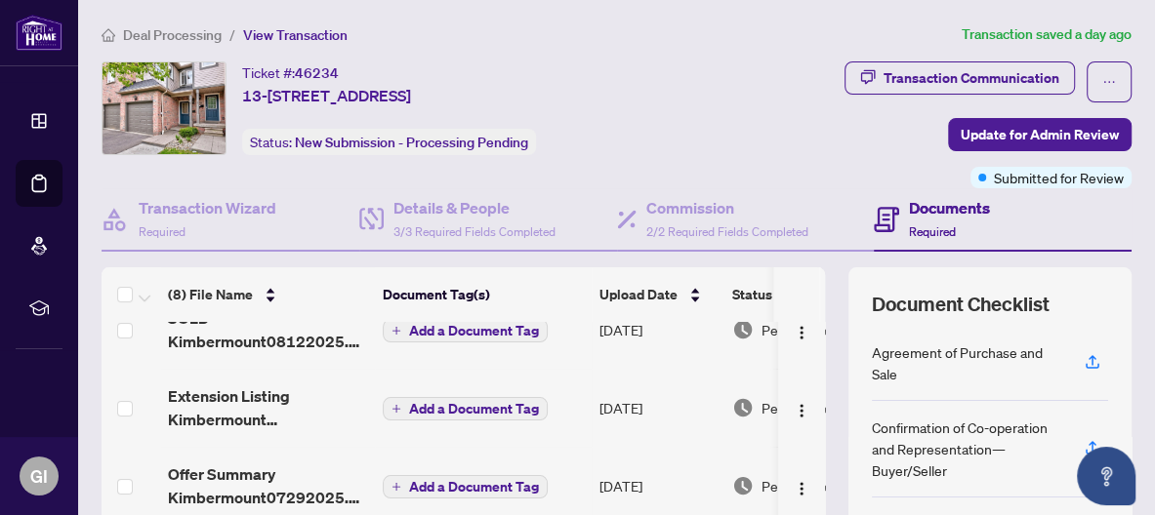
scroll to position [12, 0]
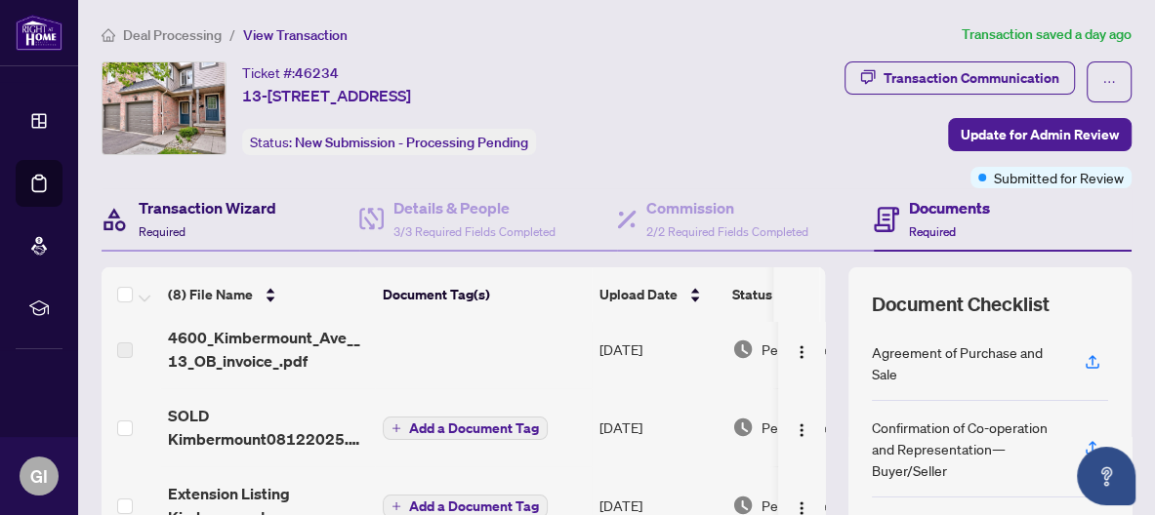
click at [200, 210] on h4 "Transaction Wizard" at bounding box center [208, 207] width 138 height 23
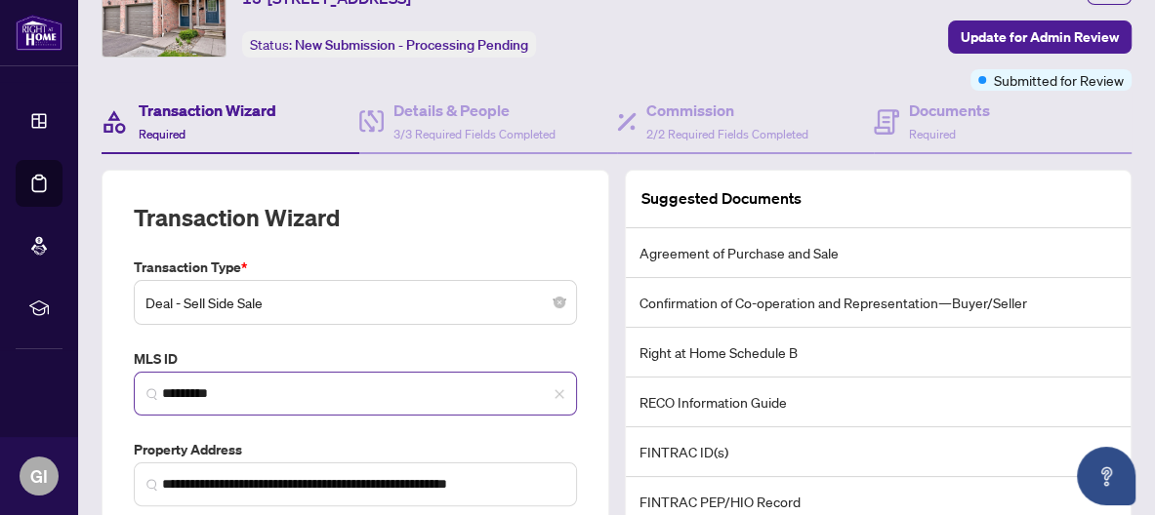
scroll to position [195, 0]
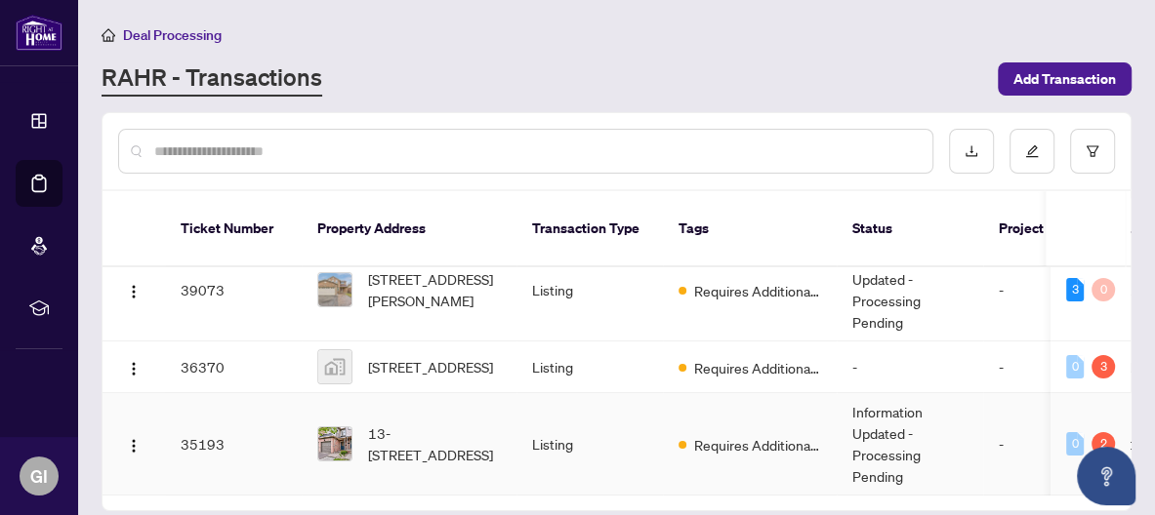
scroll to position [195, 0]
